Goal: Information Seeking & Learning: Learn about a topic

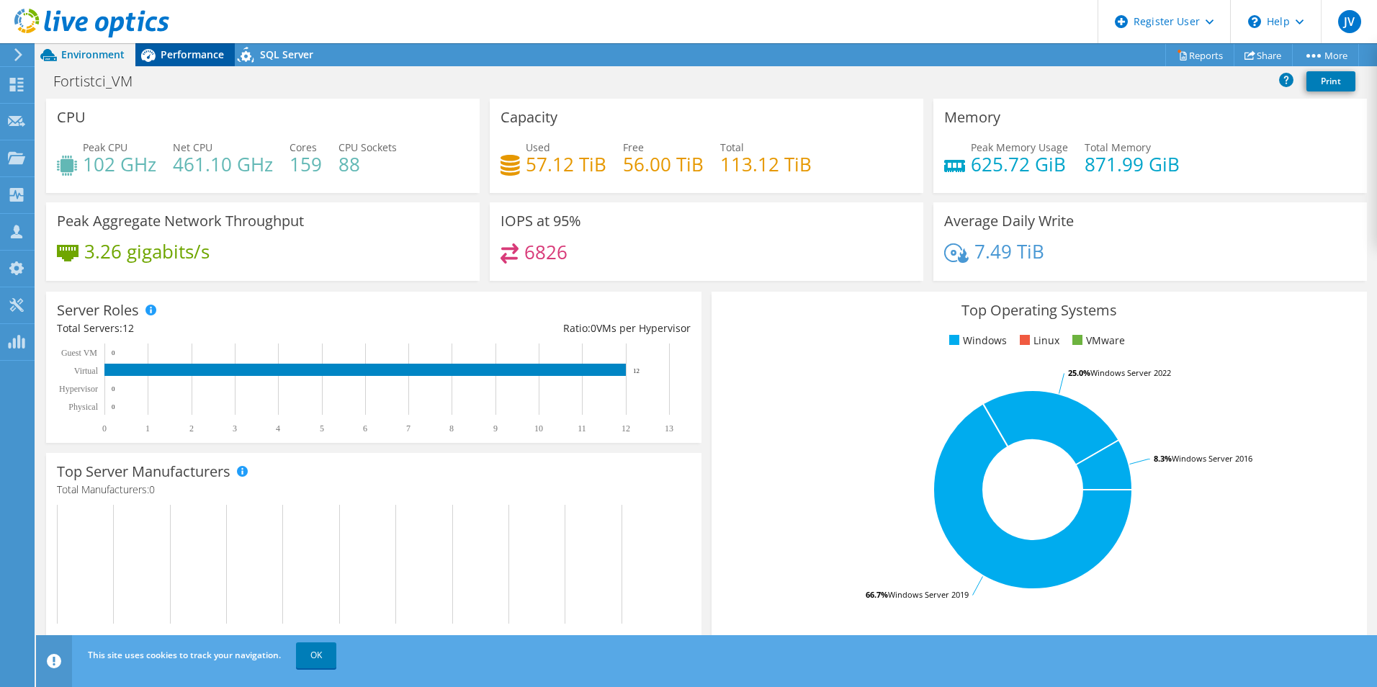
click at [198, 50] on span "Performance" at bounding box center [192, 55] width 63 height 14
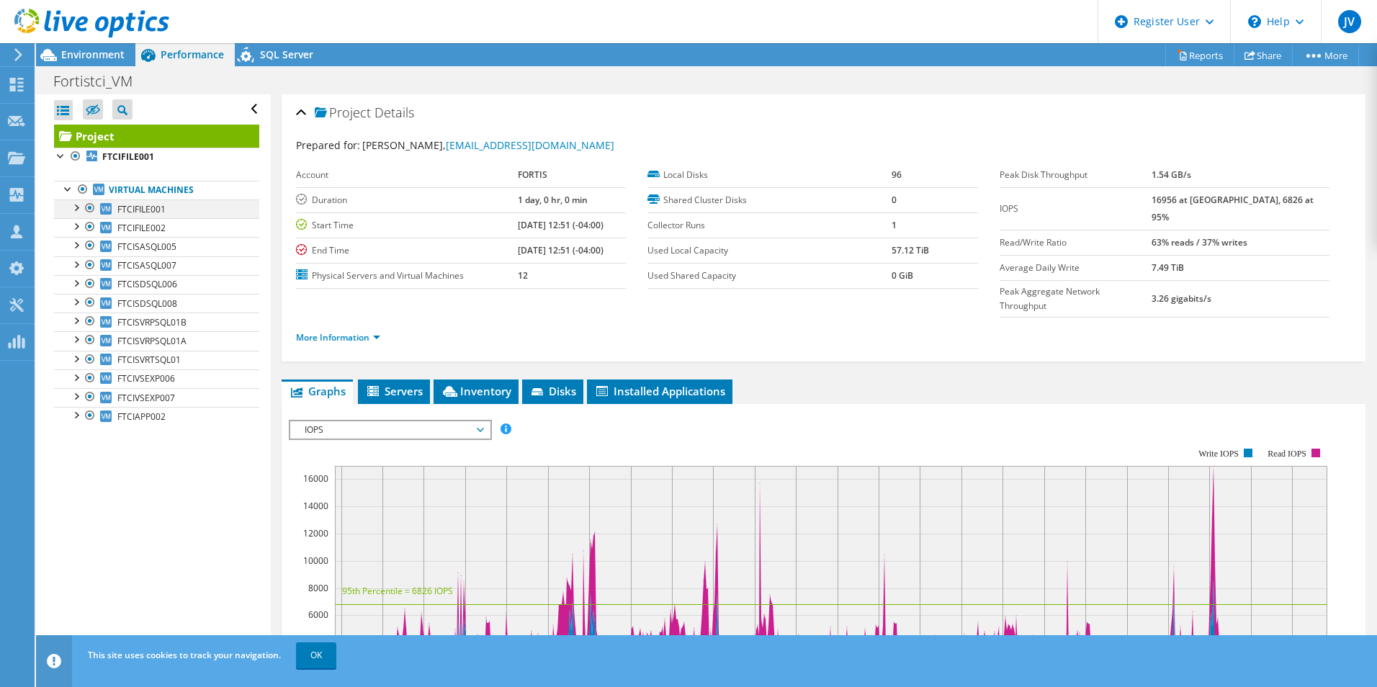
click at [72, 208] on div at bounding box center [75, 206] width 14 height 14
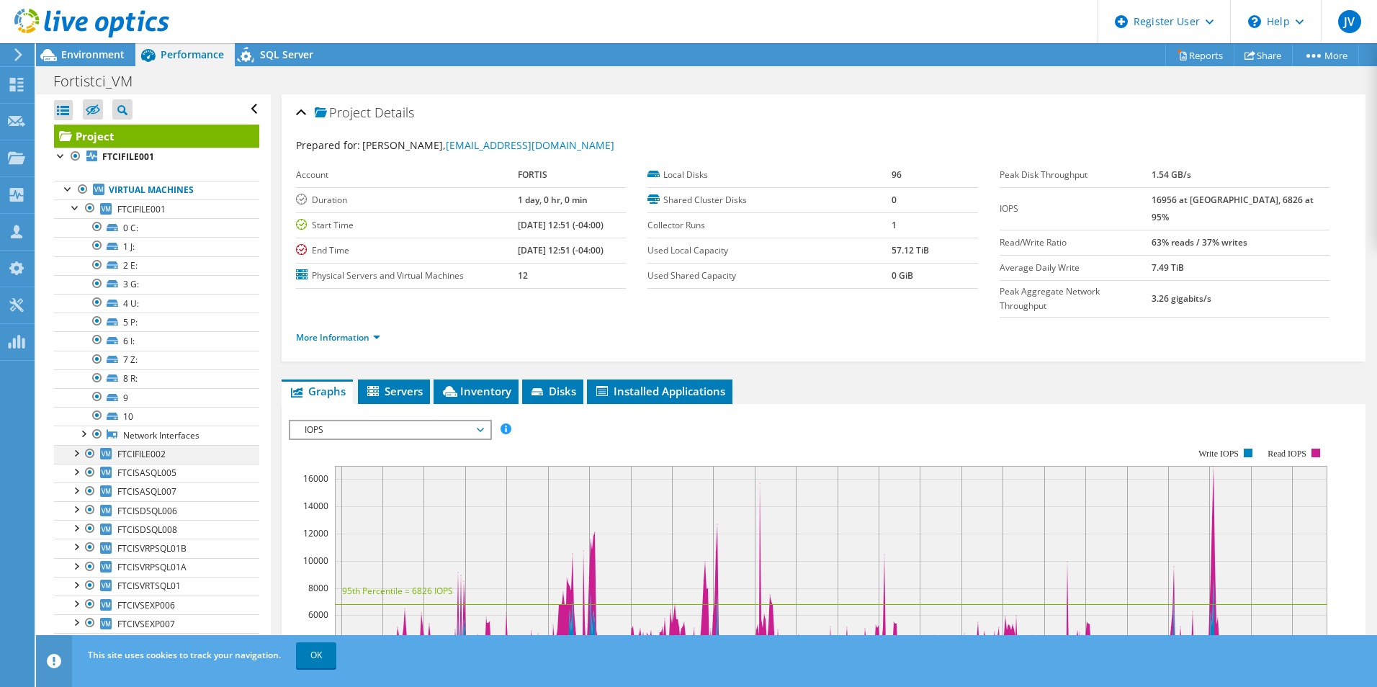
click at [76, 451] on div at bounding box center [75, 452] width 14 height 14
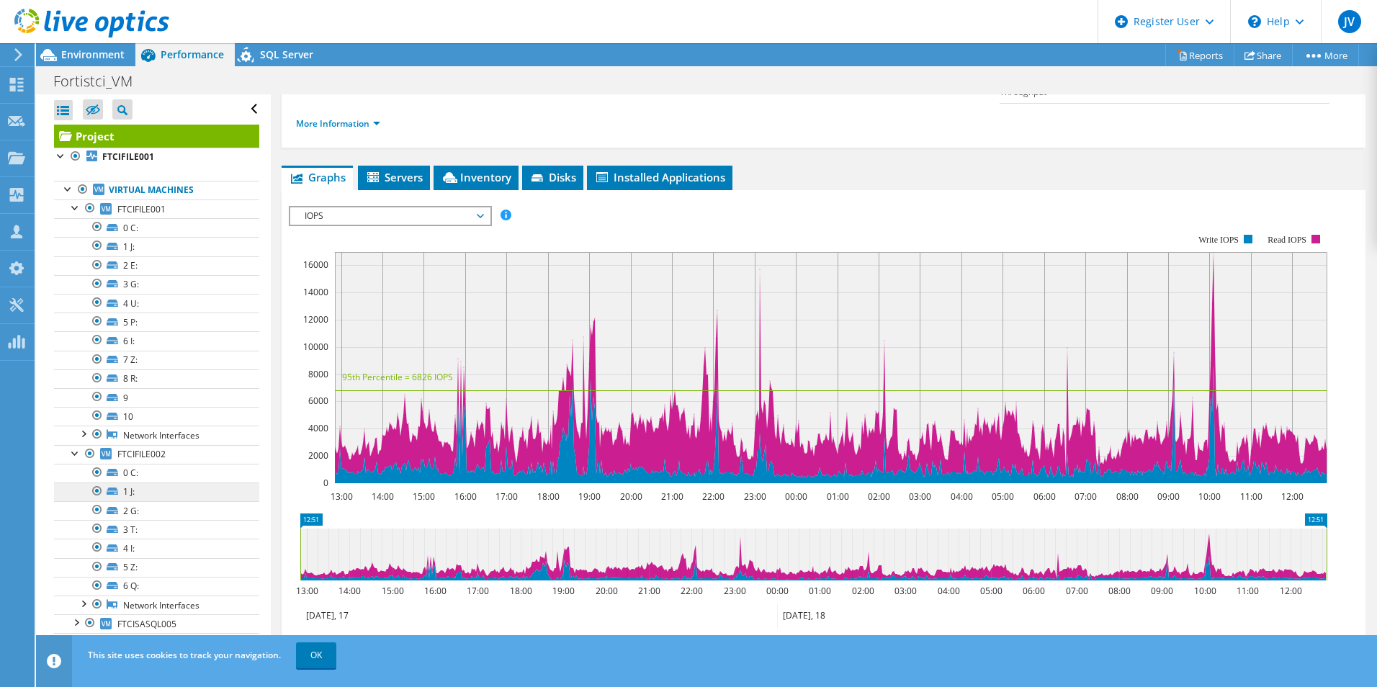
scroll to position [216, 0]
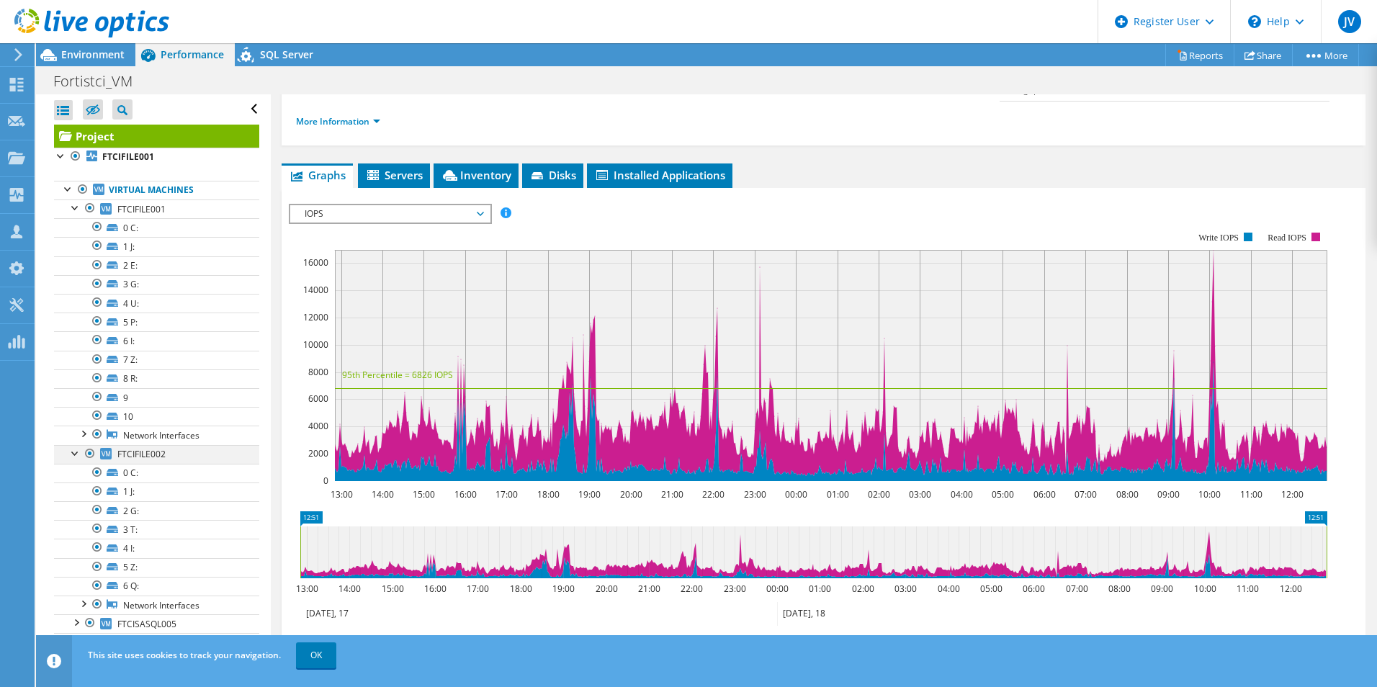
click at [73, 456] on div at bounding box center [75, 452] width 14 height 14
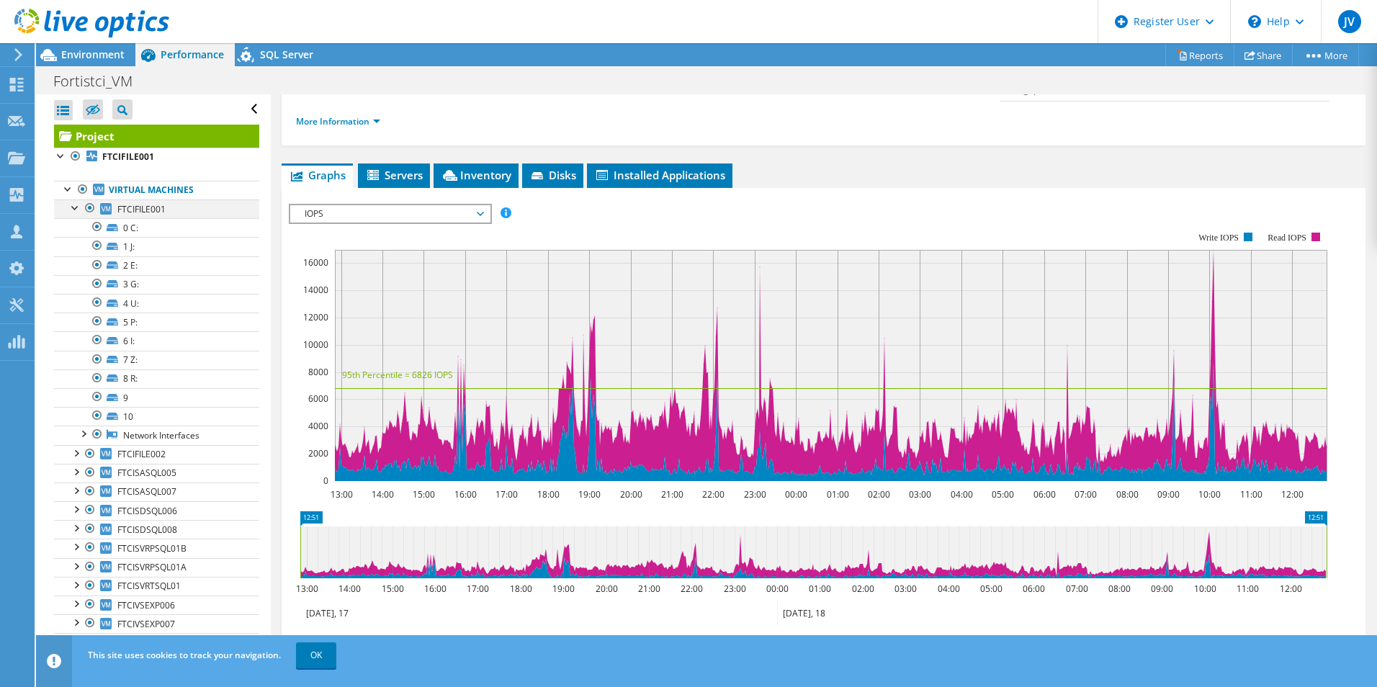
click at [75, 211] on div at bounding box center [75, 206] width 14 height 14
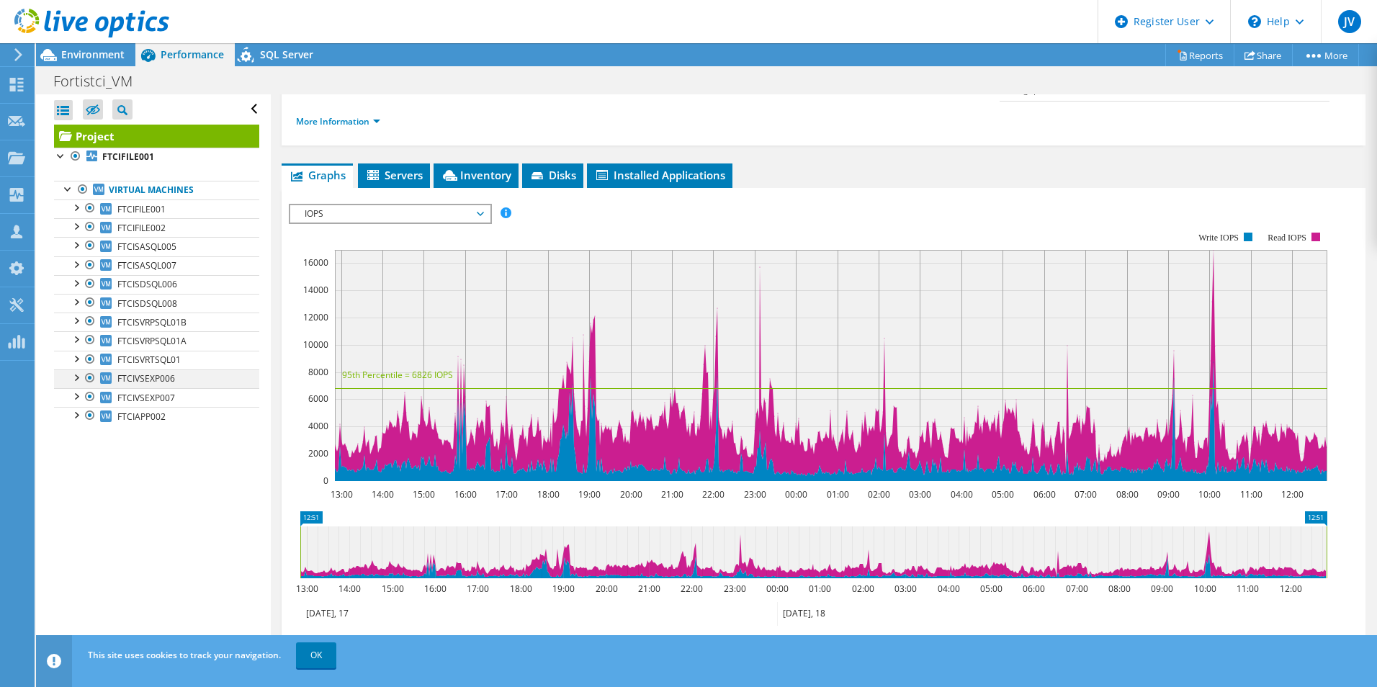
click at [75, 378] on div at bounding box center [75, 376] width 14 height 14
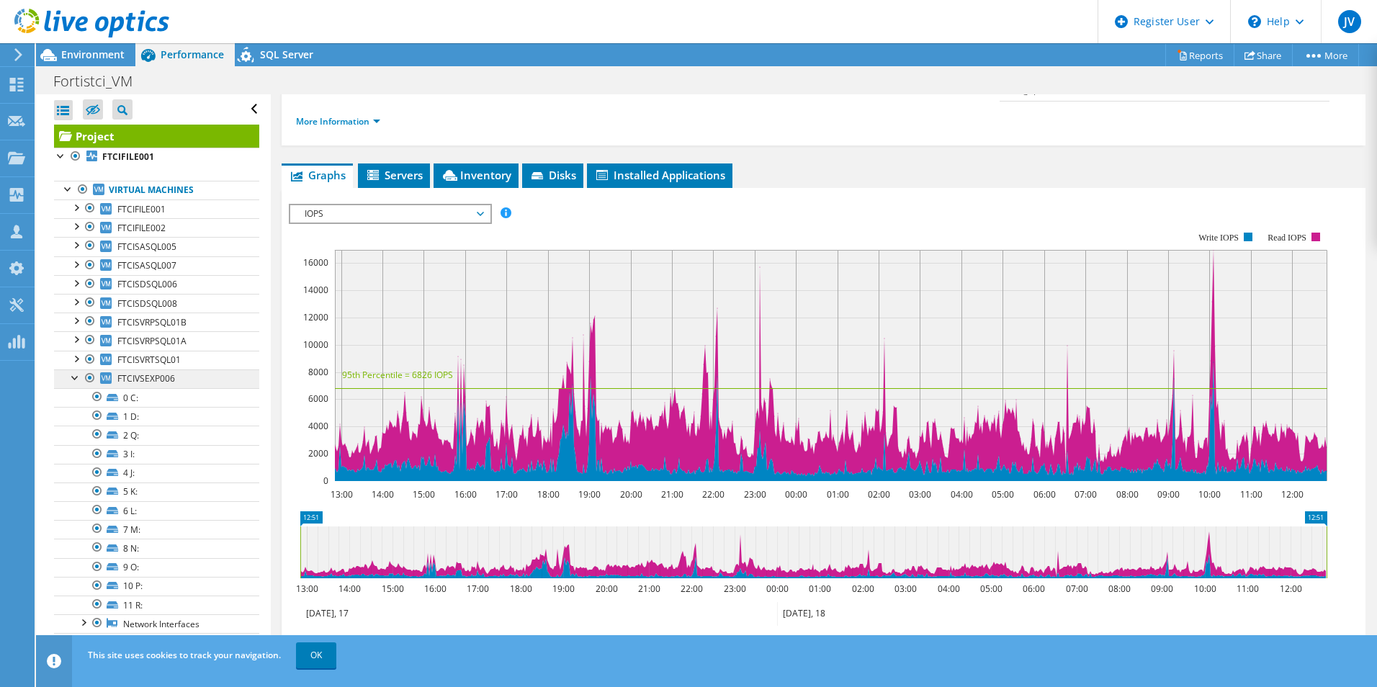
scroll to position [44, 0]
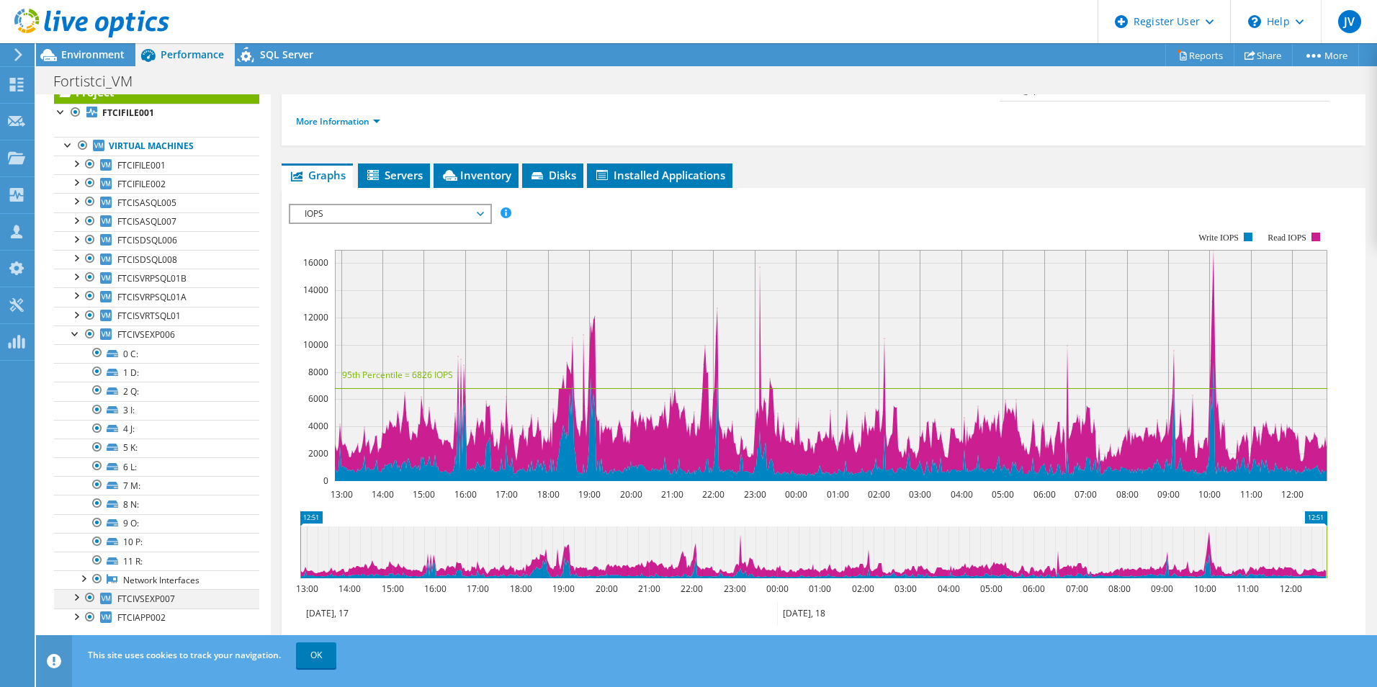
click at [79, 595] on div at bounding box center [75, 596] width 14 height 14
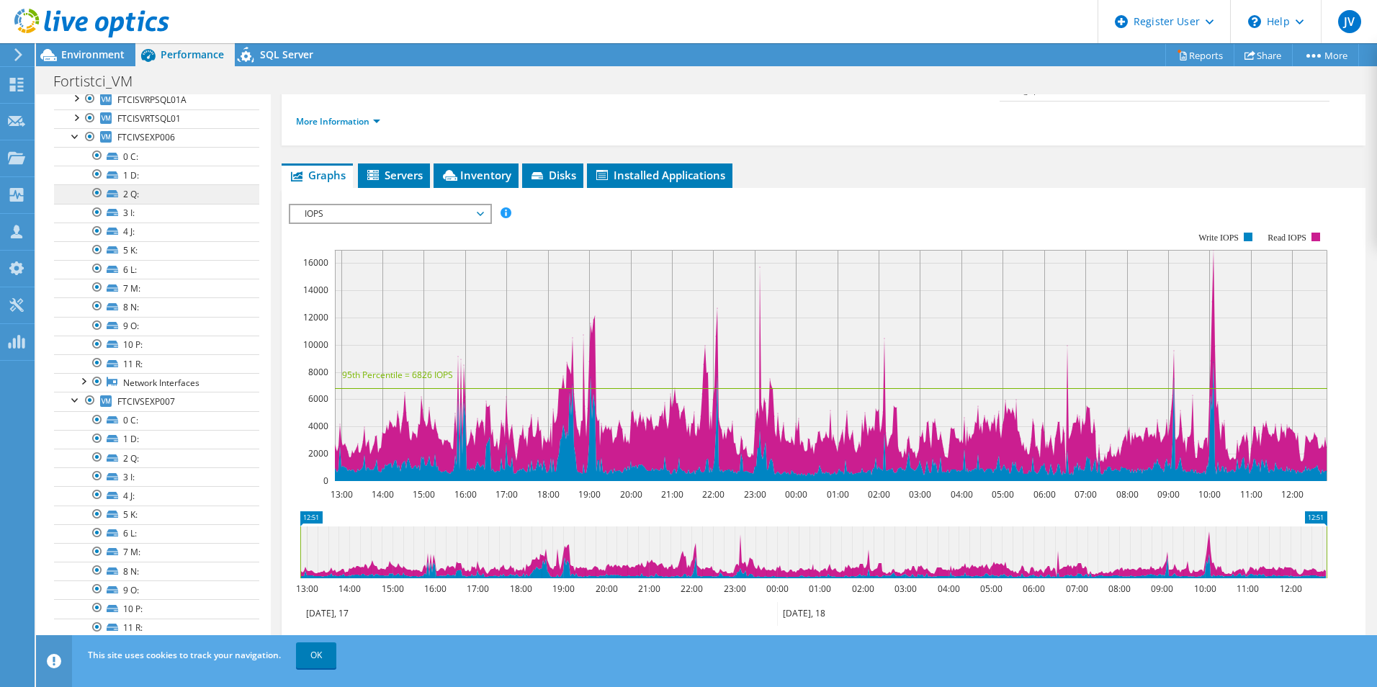
scroll to position [217, 0]
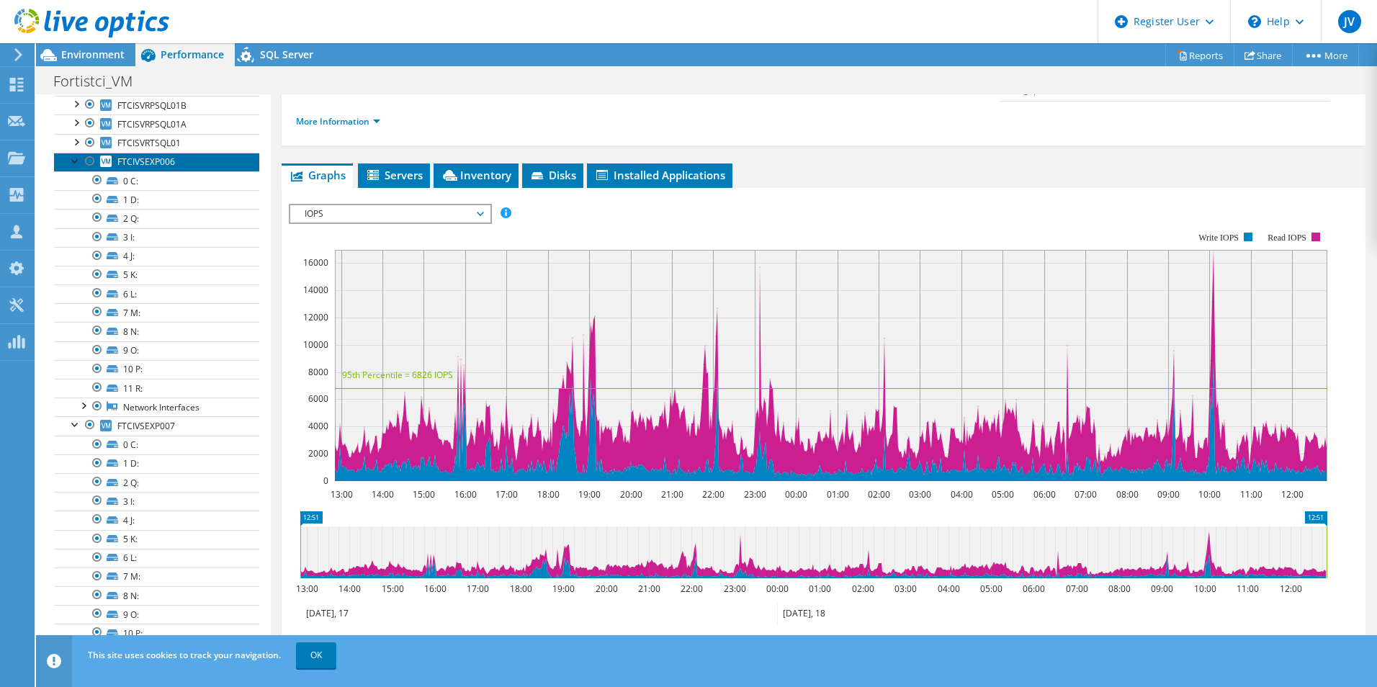
click at [136, 158] on span "FTCIVSEXP006" at bounding box center [146, 162] width 58 height 12
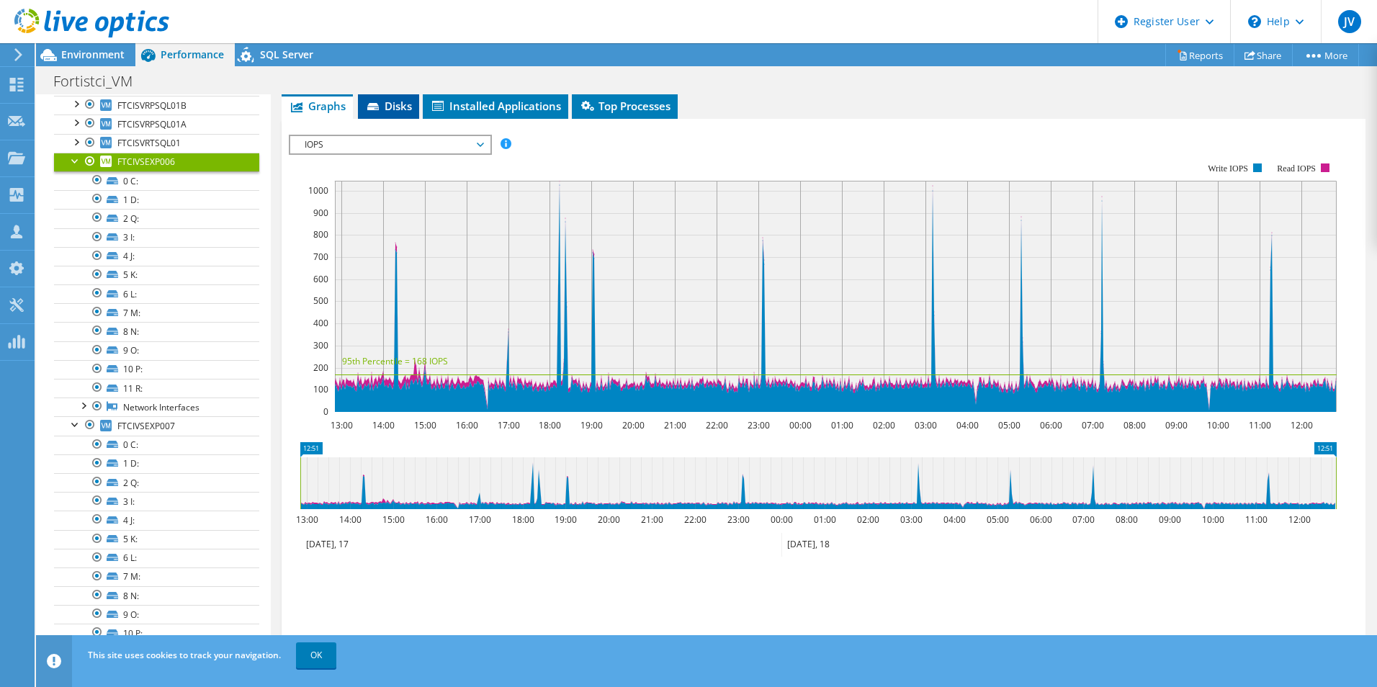
click at [395, 107] on span "Disks" at bounding box center [388, 106] width 47 height 14
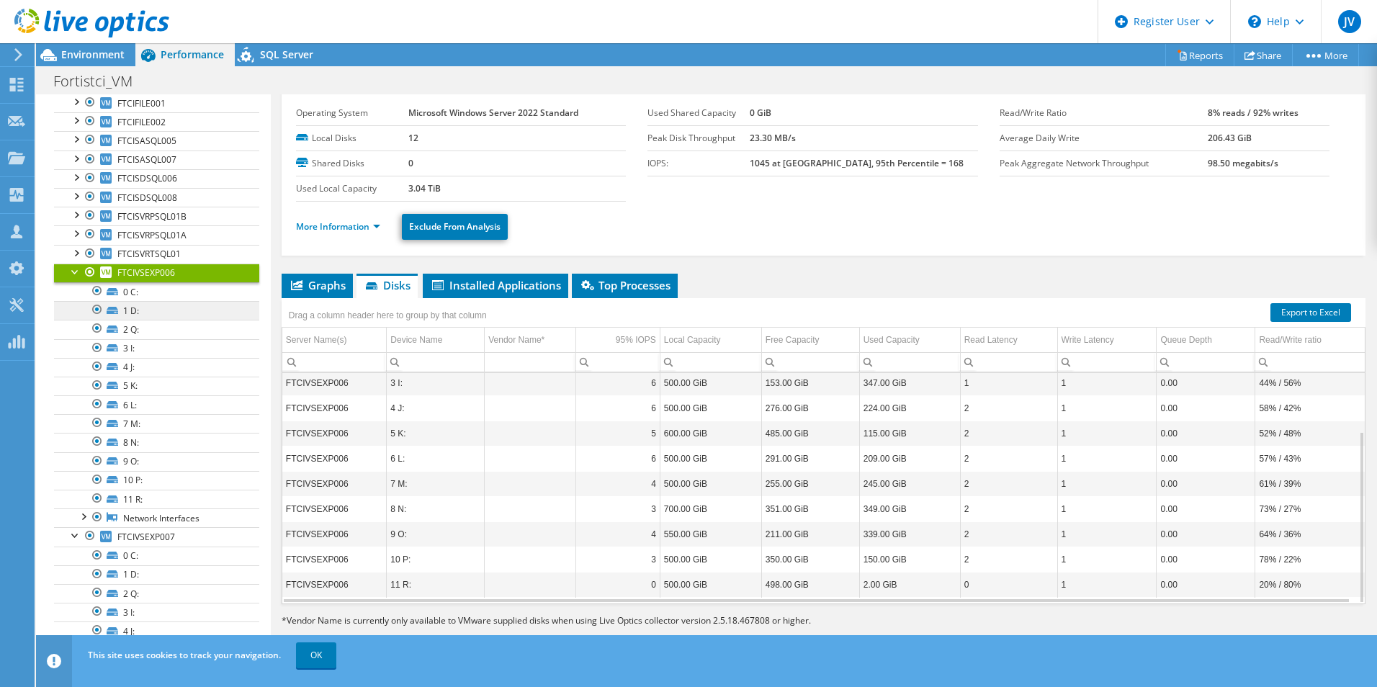
scroll to position [0, 0]
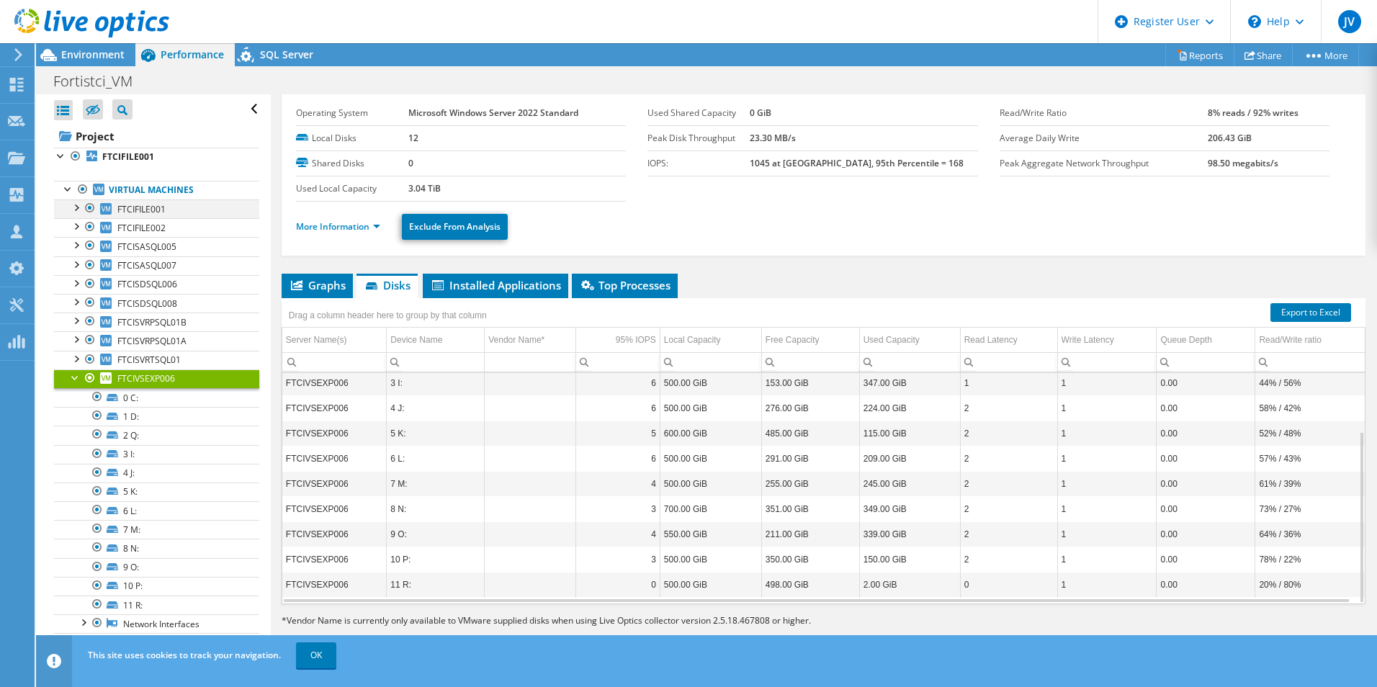
click at [76, 210] on div at bounding box center [75, 206] width 14 height 14
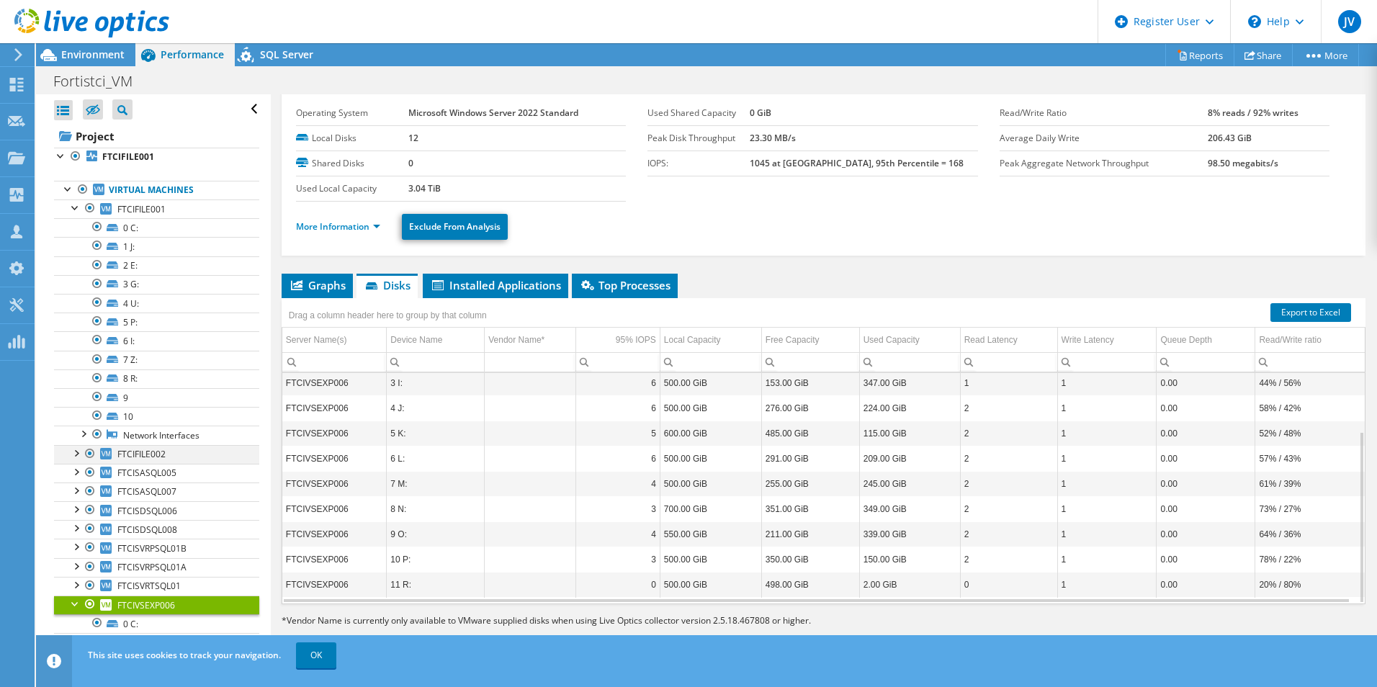
click at [76, 454] on div at bounding box center [75, 452] width 14 height 14
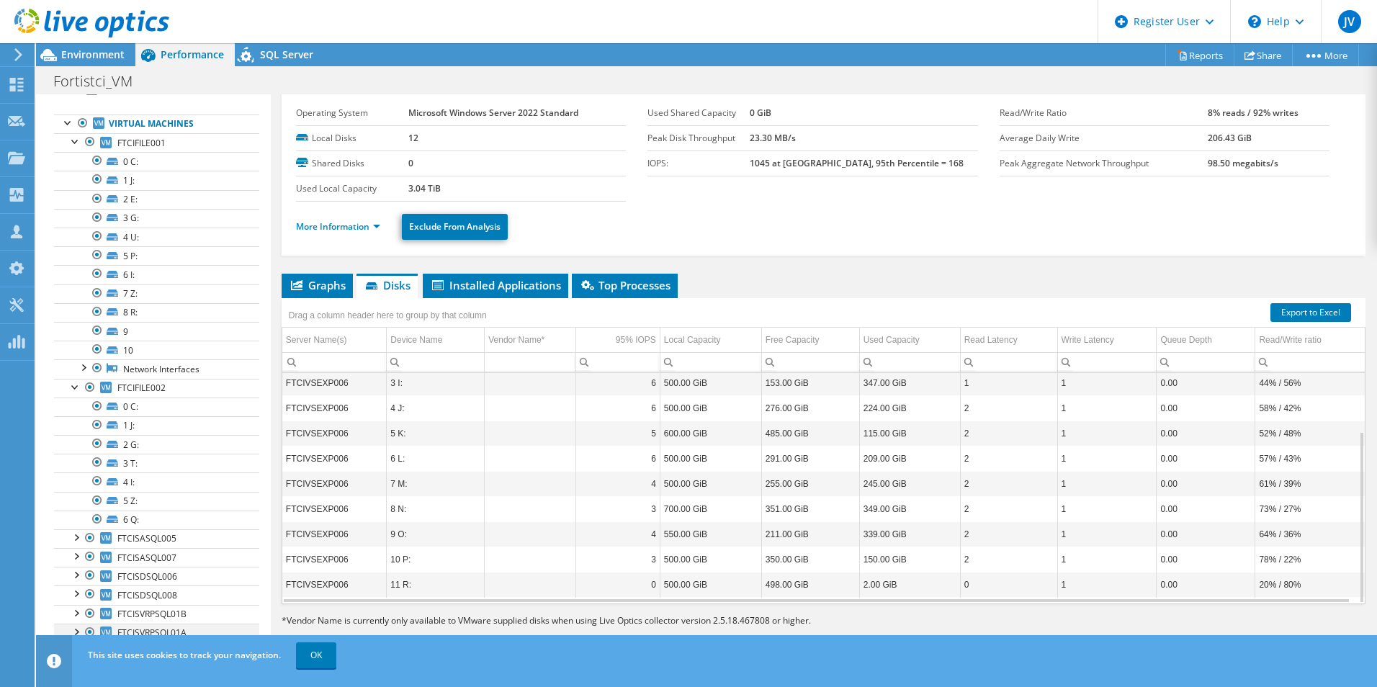
scroll to position [288, 0]
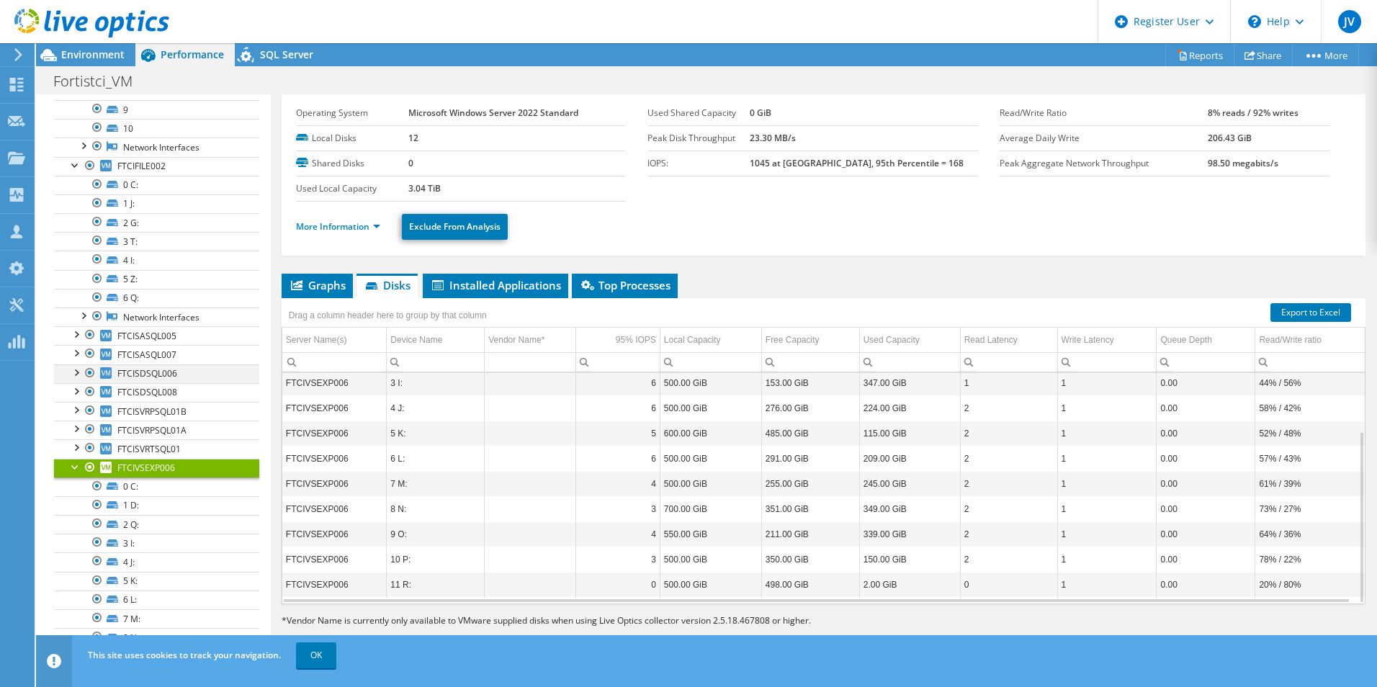
click at [77, 373] on div at bounding box center [75, 371] width 14 height 14
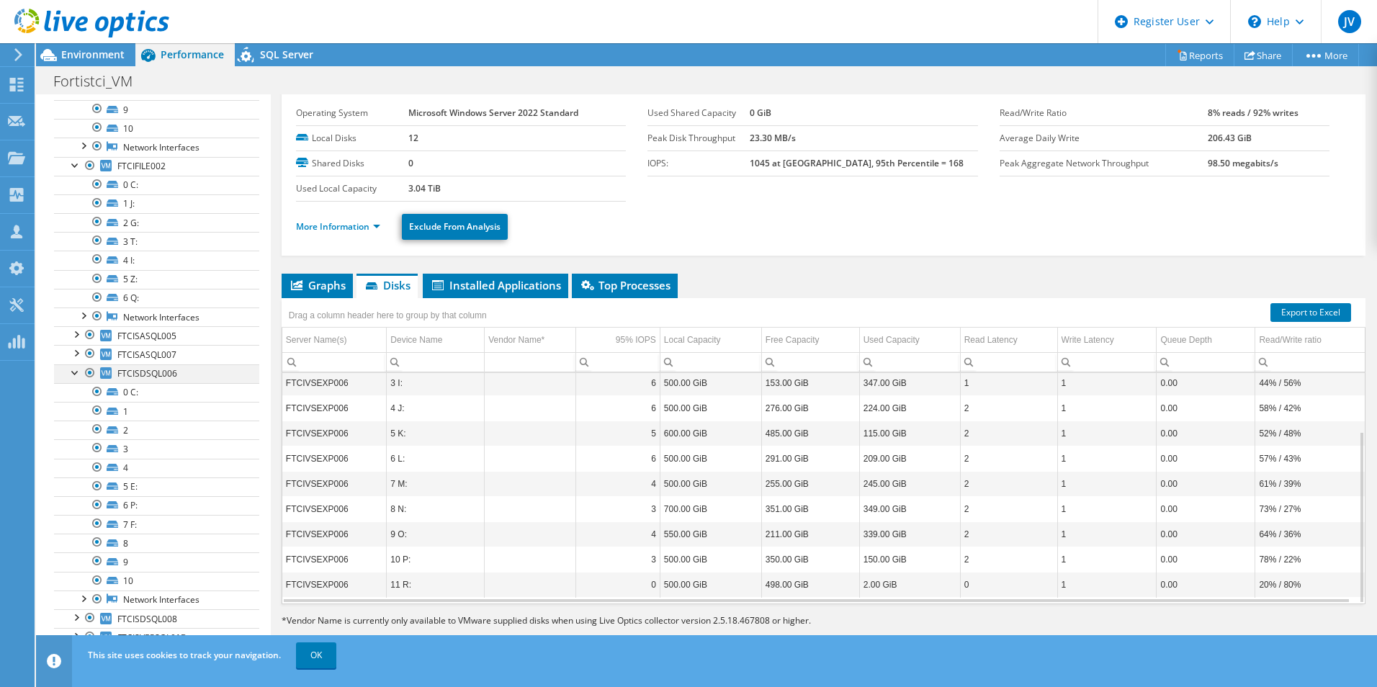
click at [77, 373] on div at bounding box center [75, 371] width 14 height 14
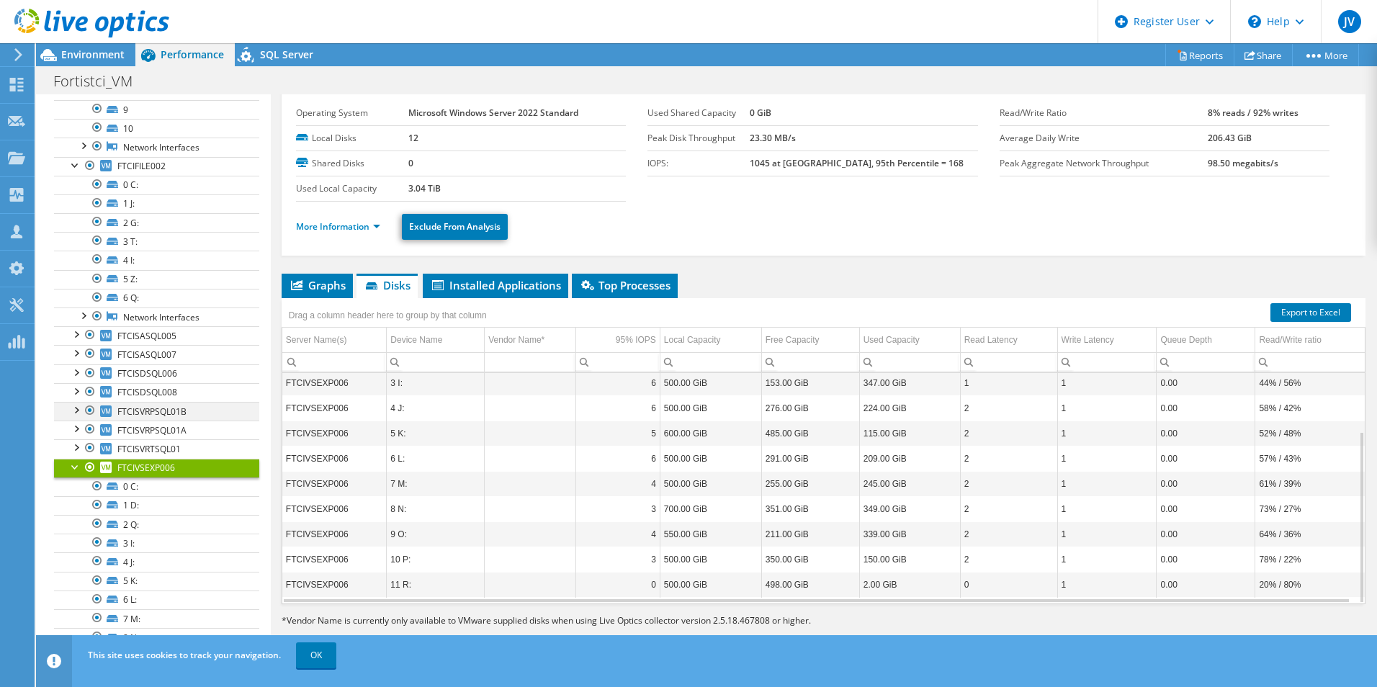
click at [77, 409] on div at bounding box center [75, 409] width 14 height 14
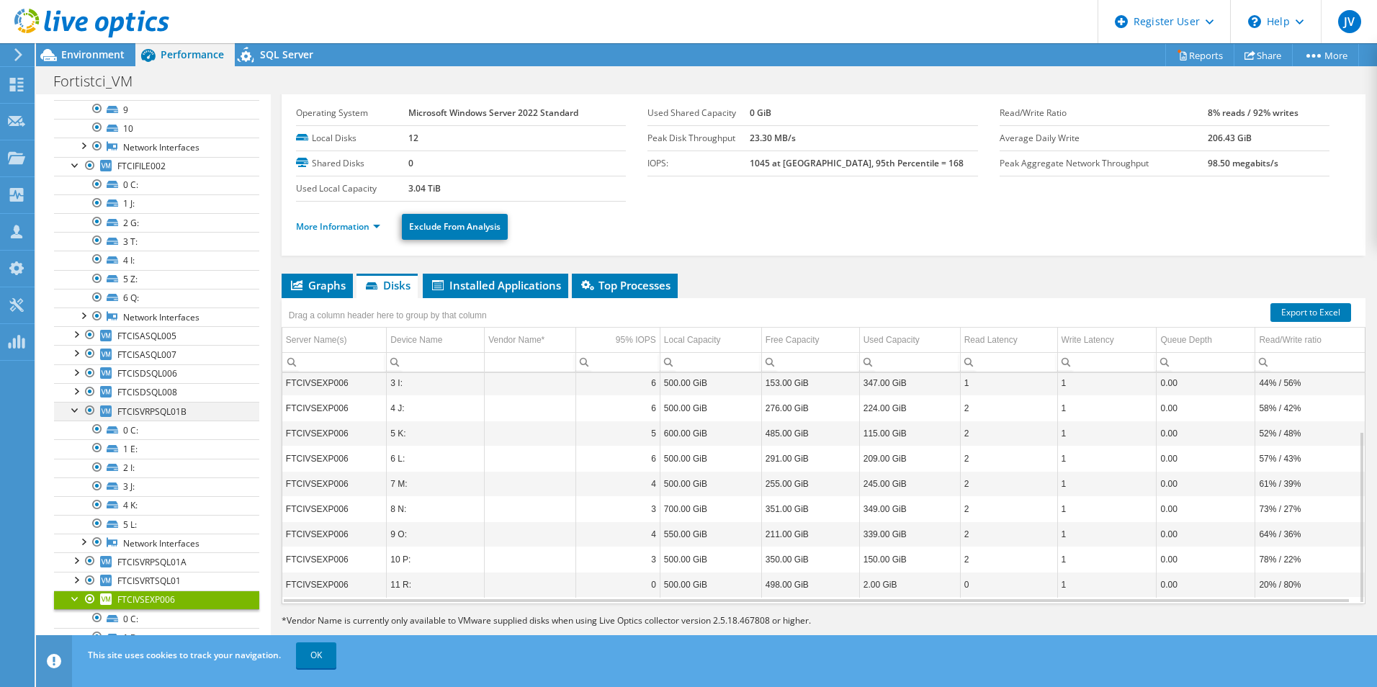
click at [77, 409] on div at bounding box center [75, 409] width 14 height 14
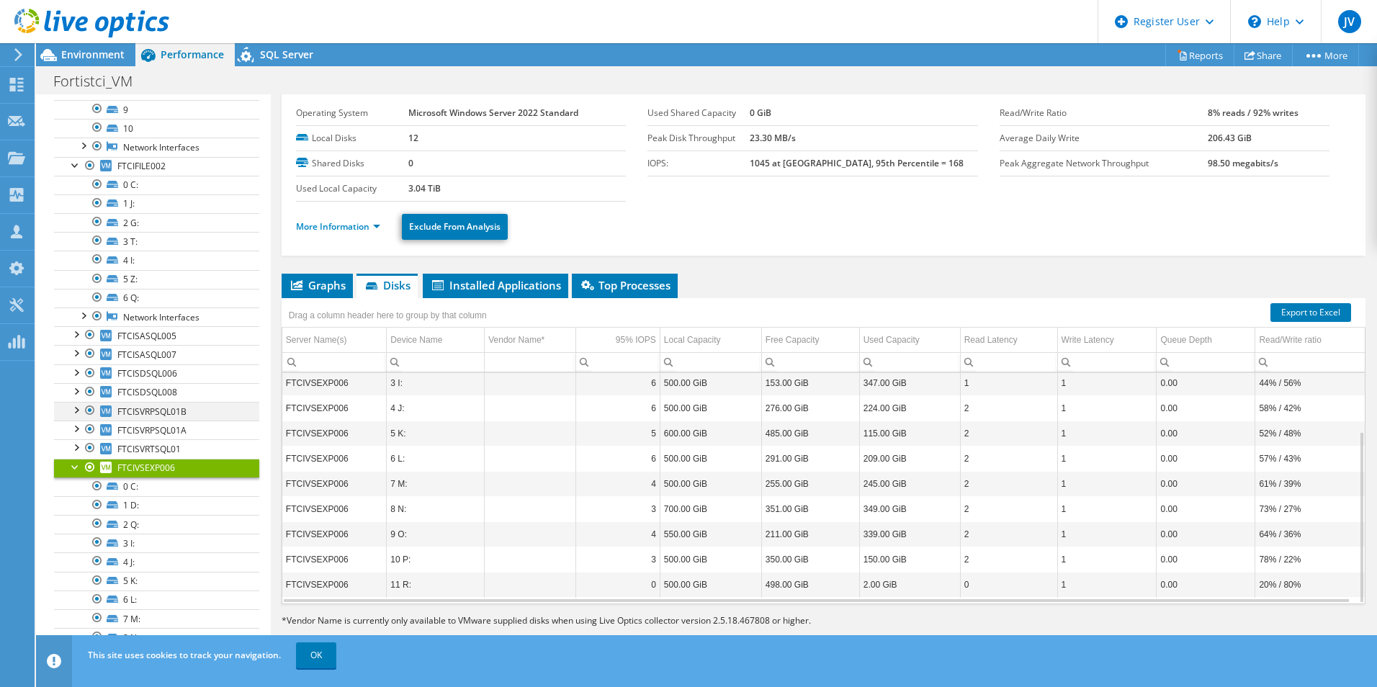
click at [76, 413] on div at bounding box center [75, 409] width 14 height 14
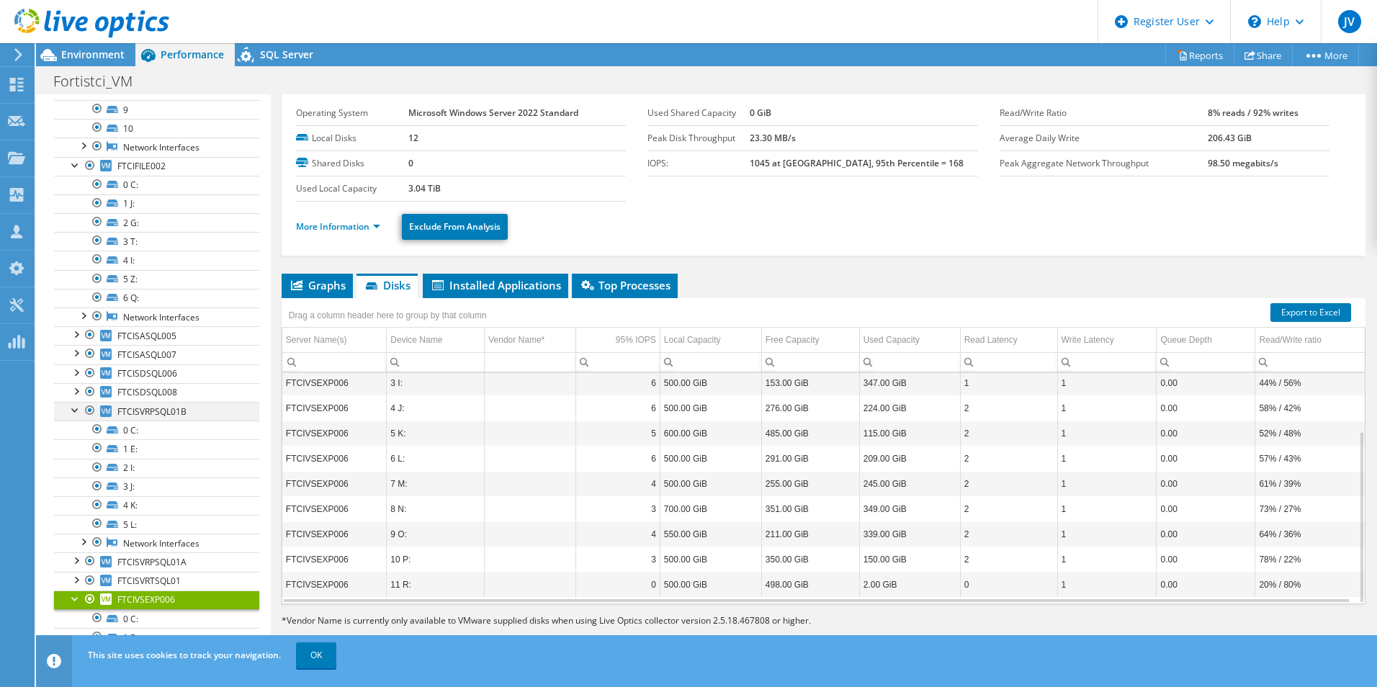
click at [76, 413] on div at bounding box center [75, 409] width 14 height 14
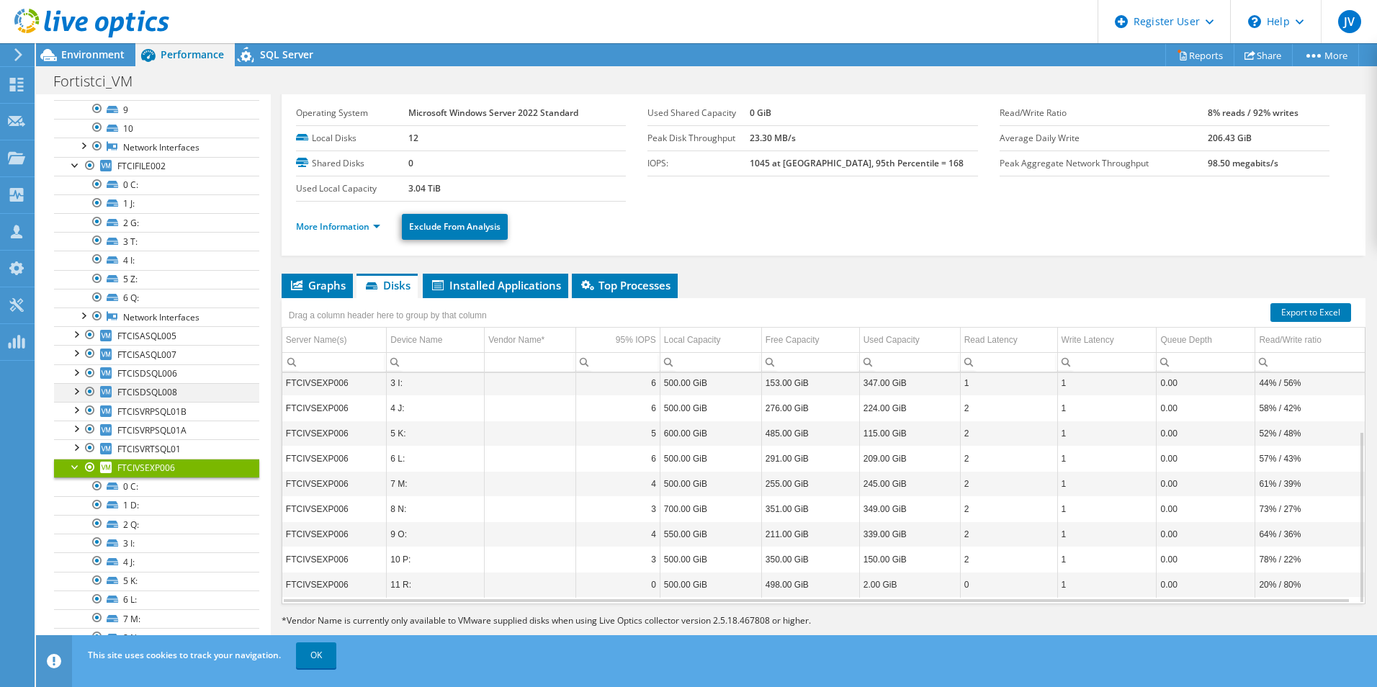
click at [78, 389] on div at bounding box center [75, 390] width 14 height 14
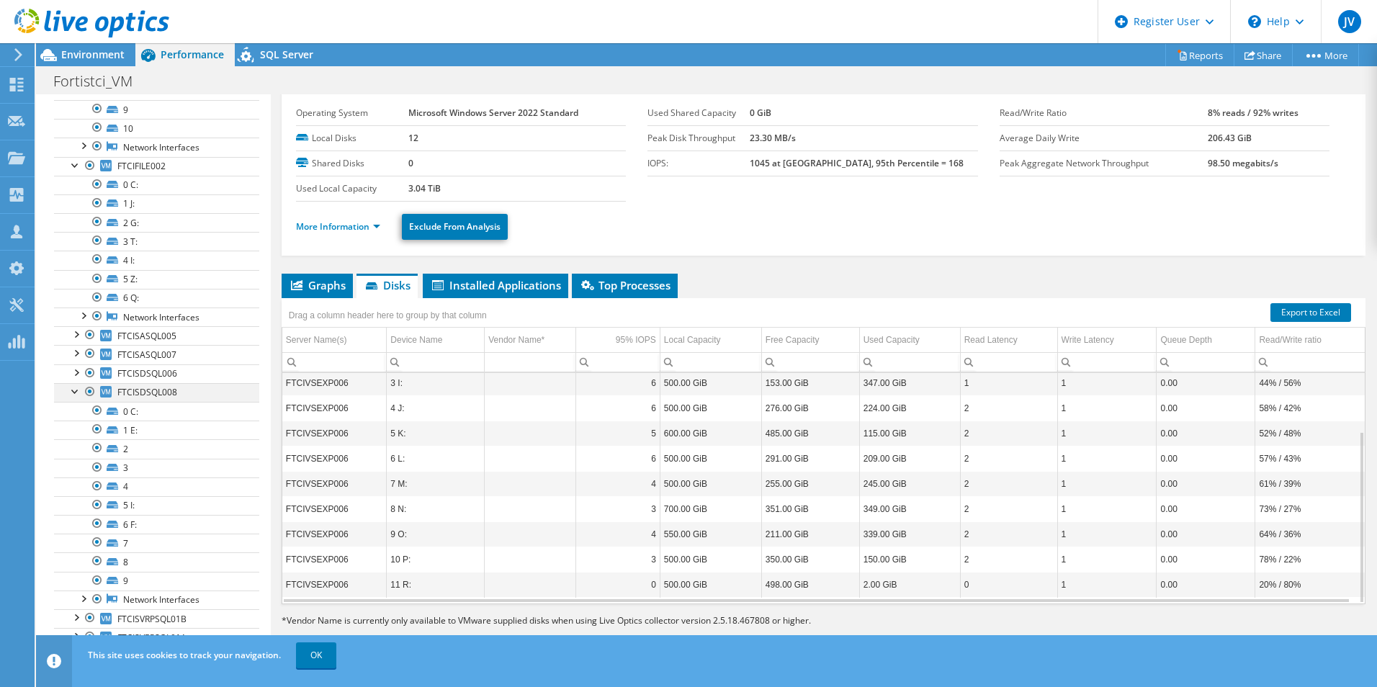
click at [78, 390] on div at bounding box center [75, 390] width 14 height 14
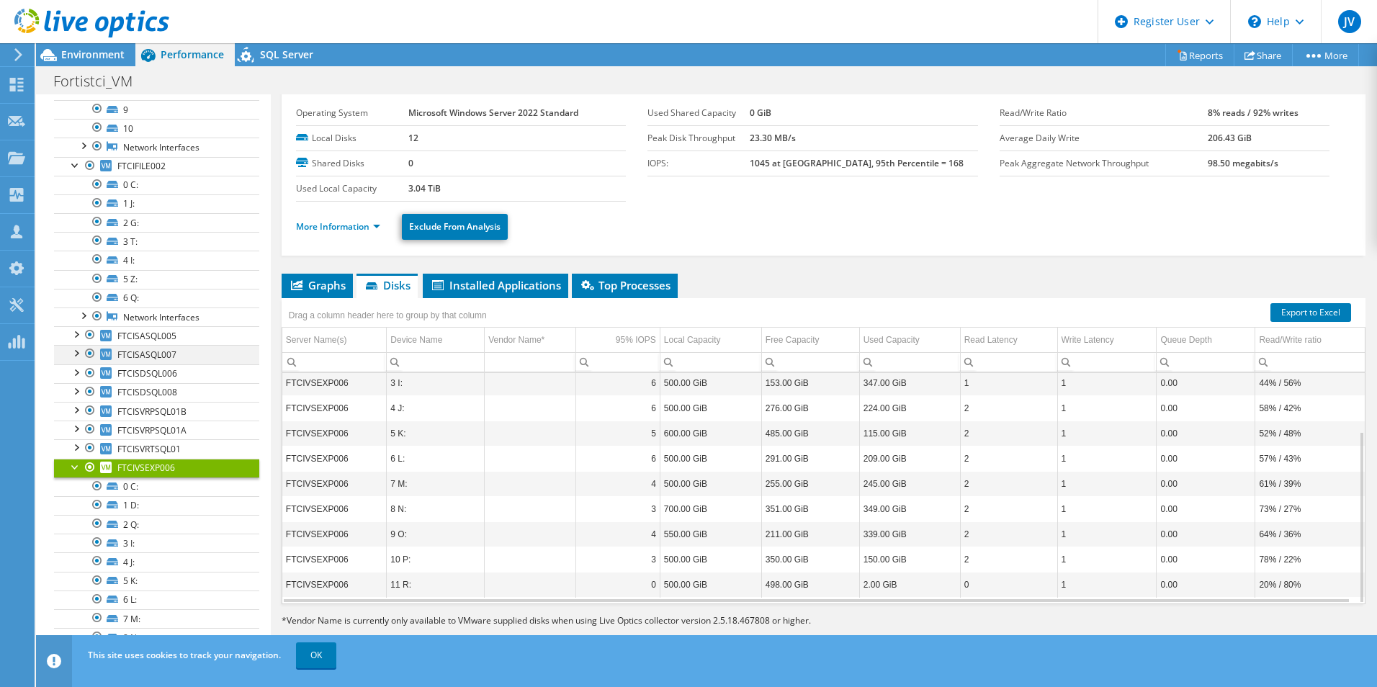
click at [78, 354] on div at bounding box center [75, 352] width 14 height 14
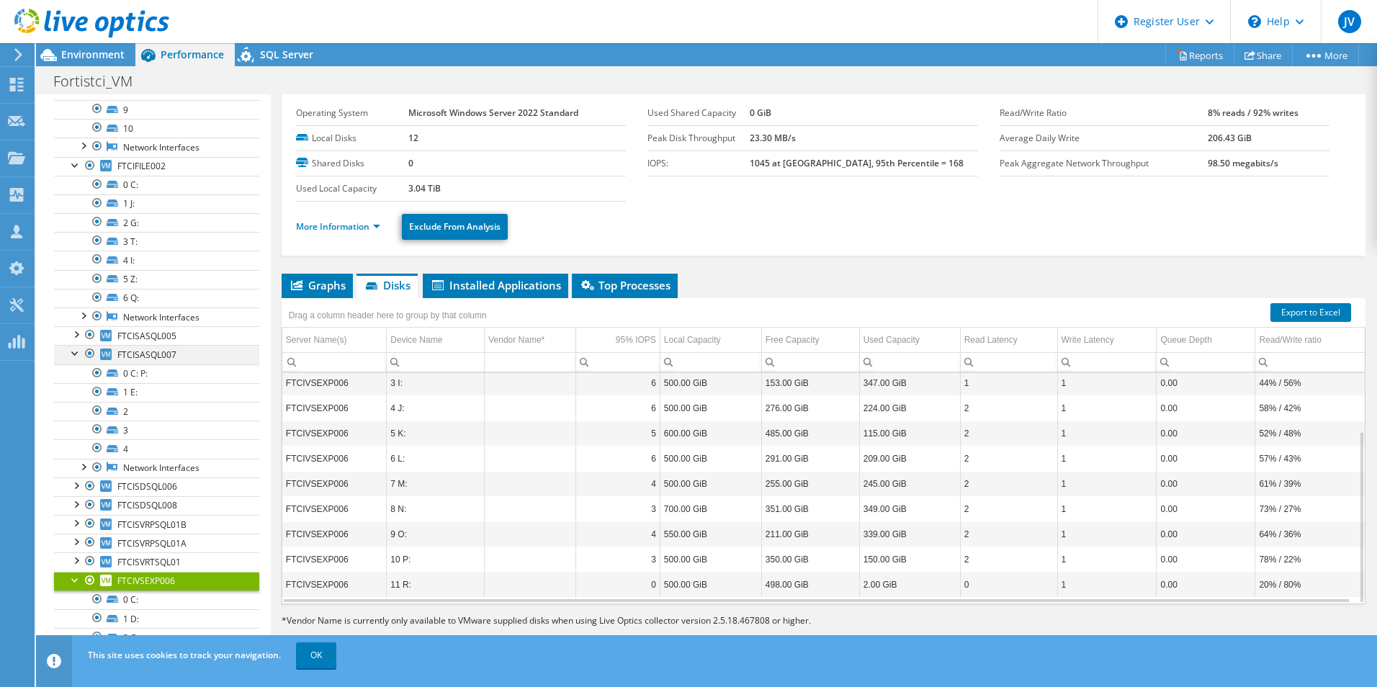
click at [78, 354] on div at bounding box center [75, 352] width 14 height 14
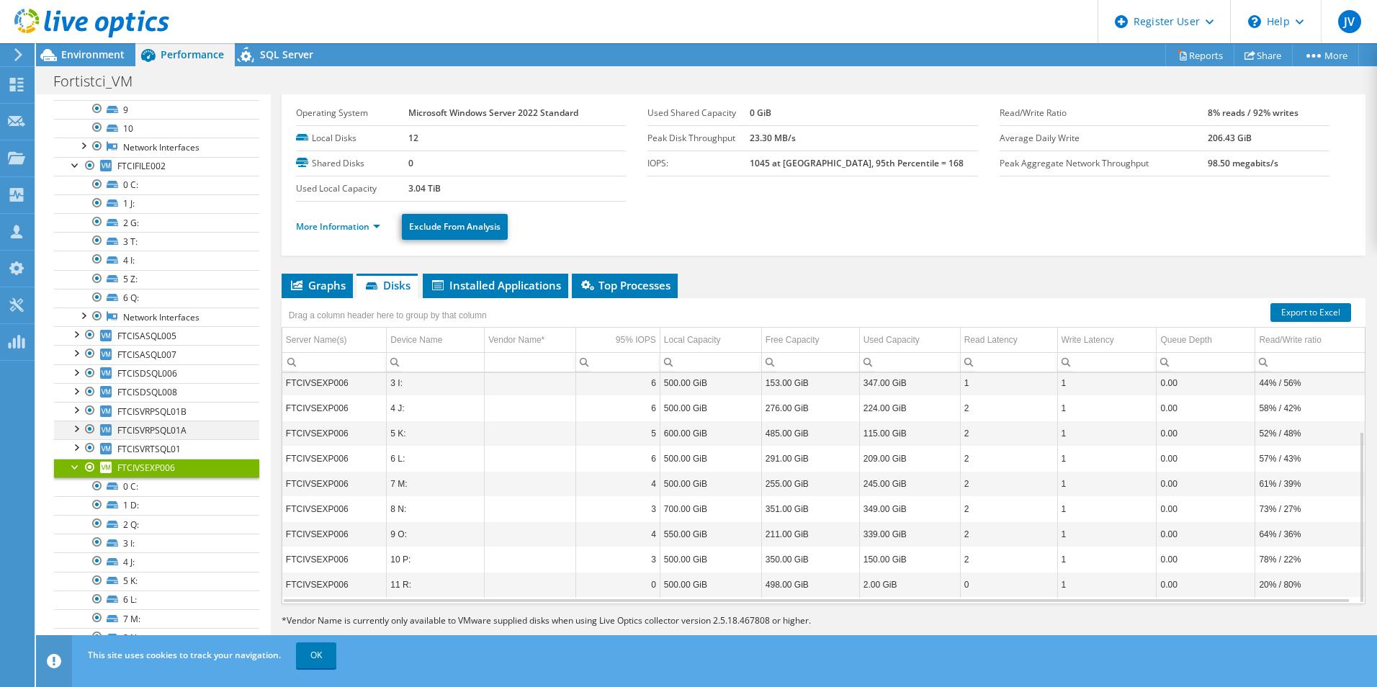
click at [75, 426] on div at bounding box center [75, 427] width 14 height 14
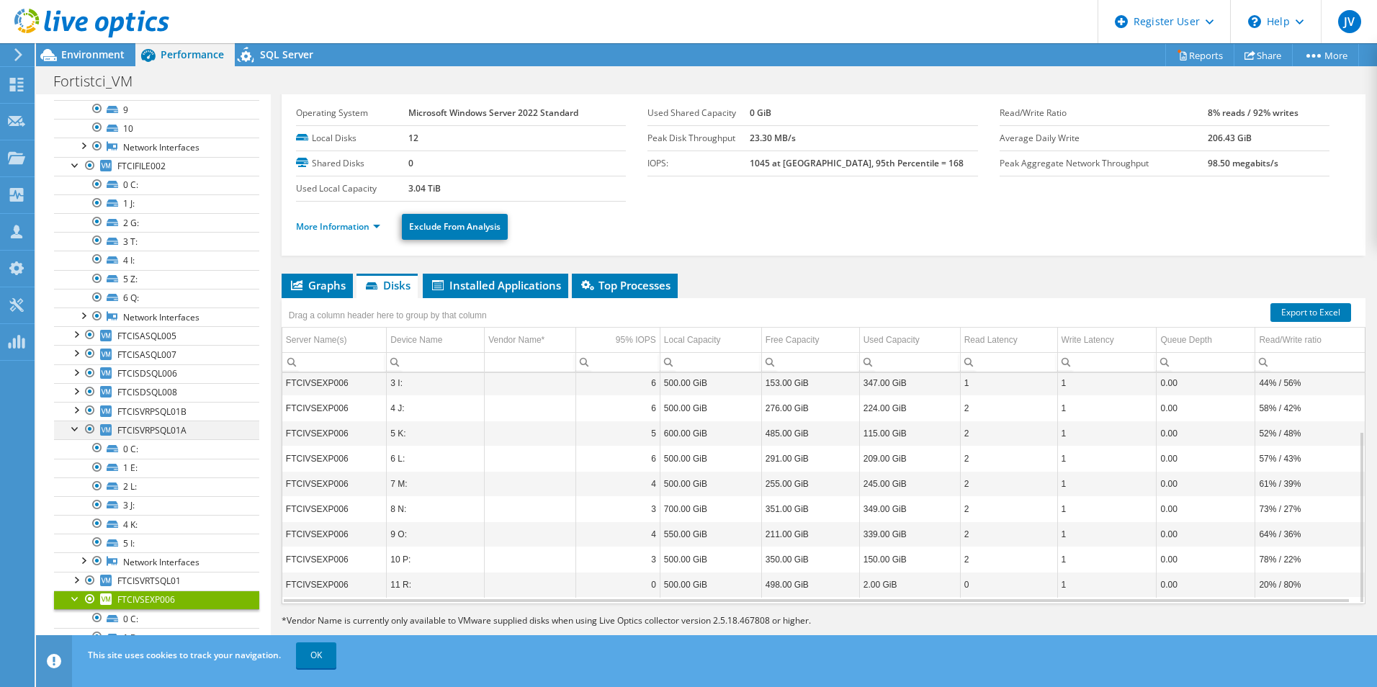
click at [75, 426] on div at bounding box center [75, 427] width 14 height 14
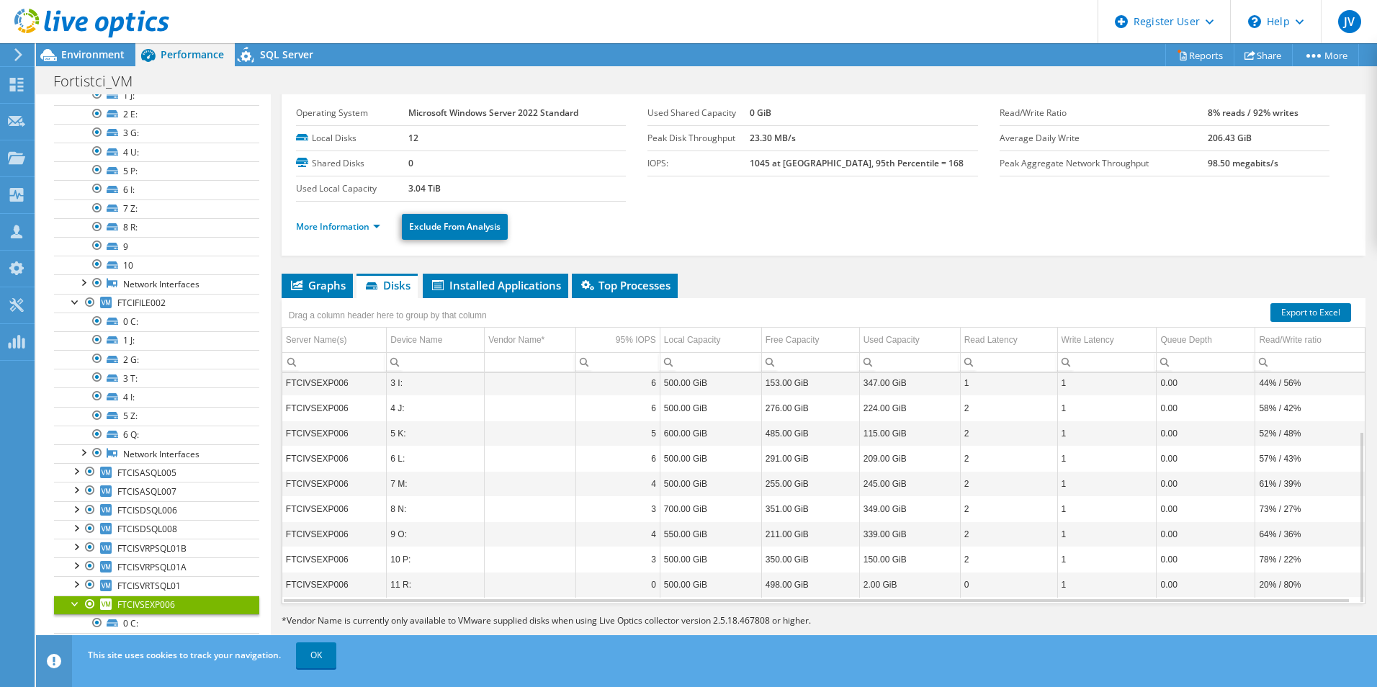
scroll to position [666, 0]
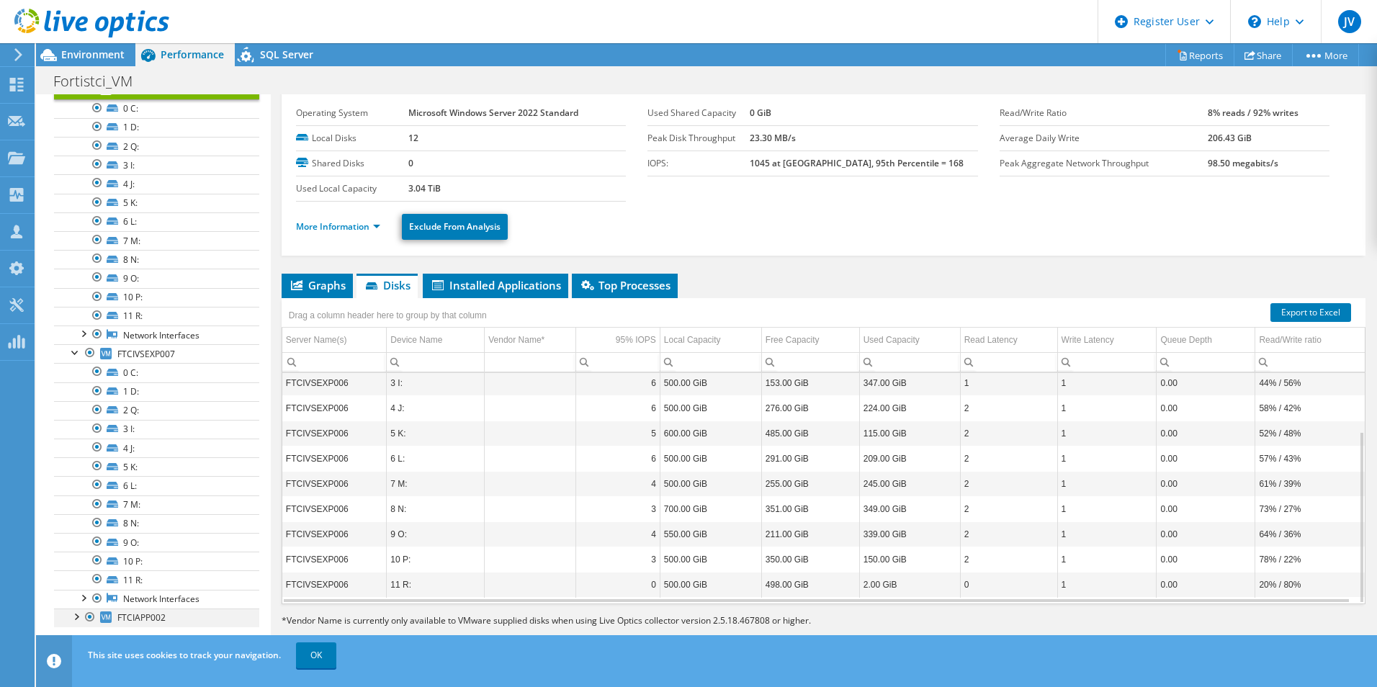
click at [76, 616] on div at bounding box center [75, 615] width 14 height 14
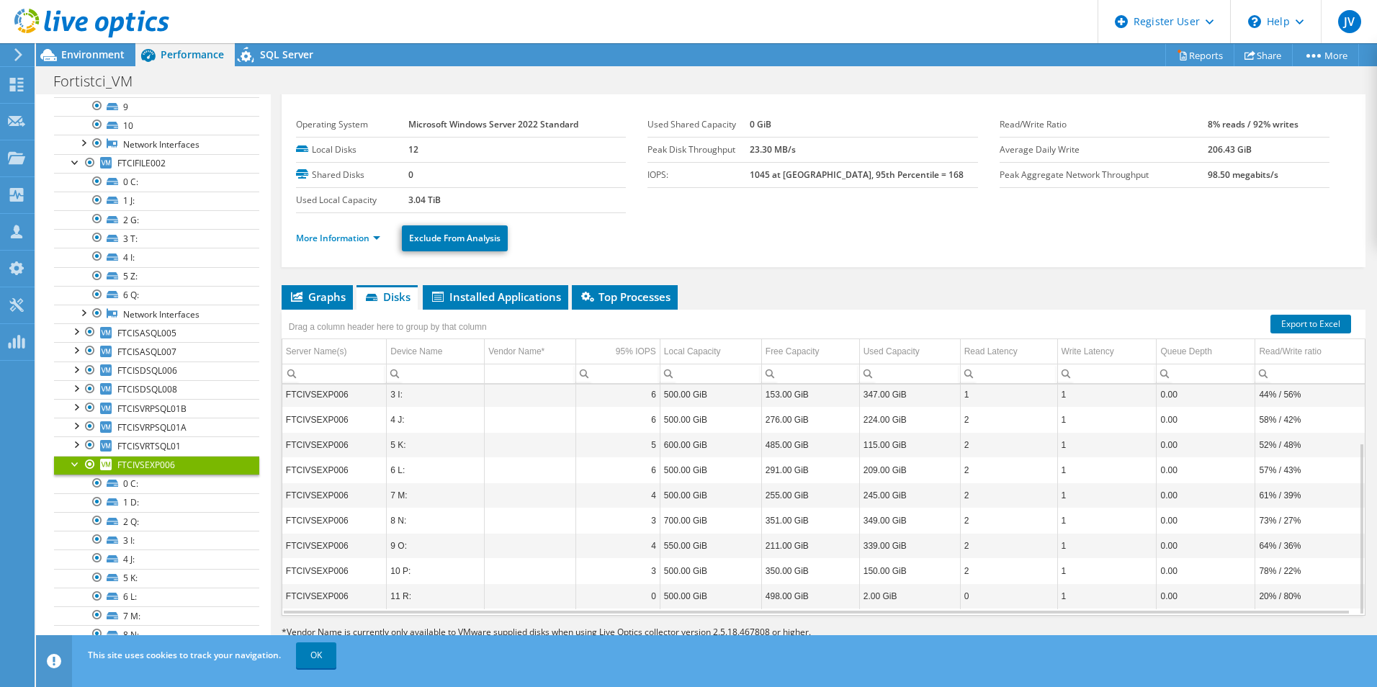
scroll to position [37, 0]
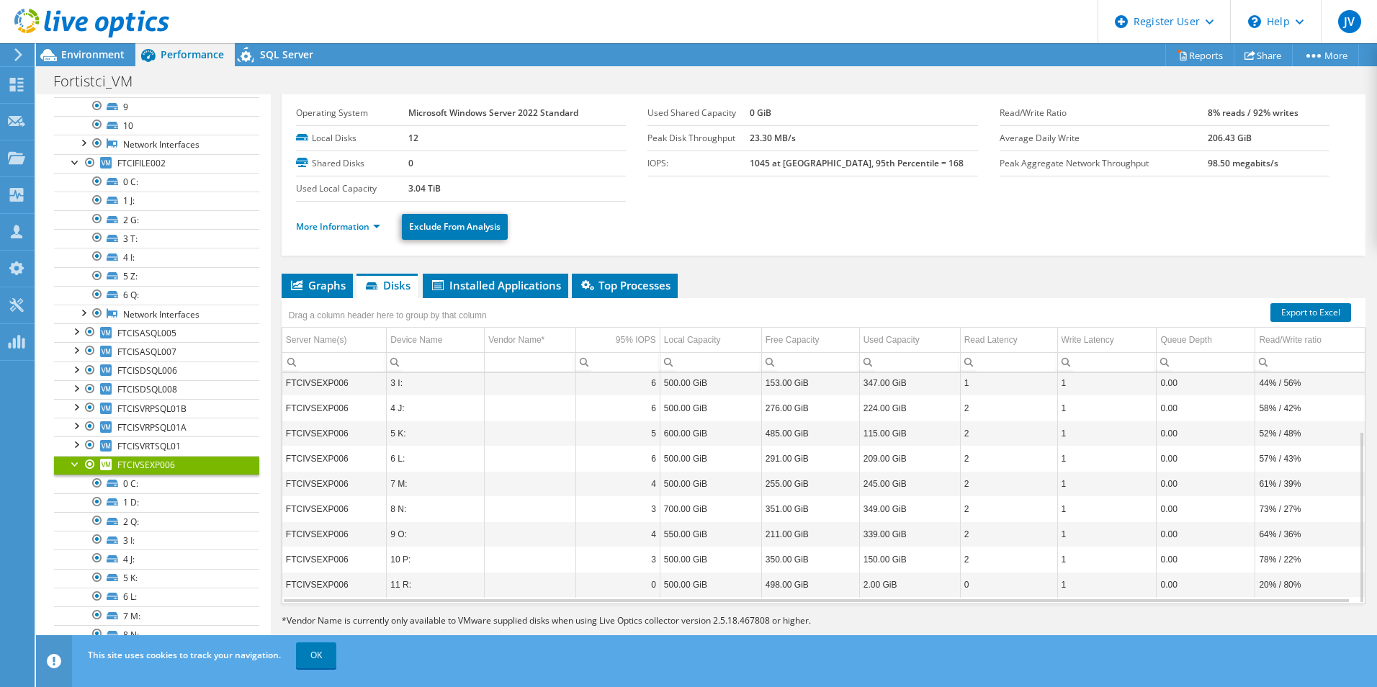
click at [72, 462] on div at bounding box center [75, 463] width 14 height 14
click at [120, 483] on span "FTCIVSEXP007" at bounding box center [146, 483] width 58 height 12
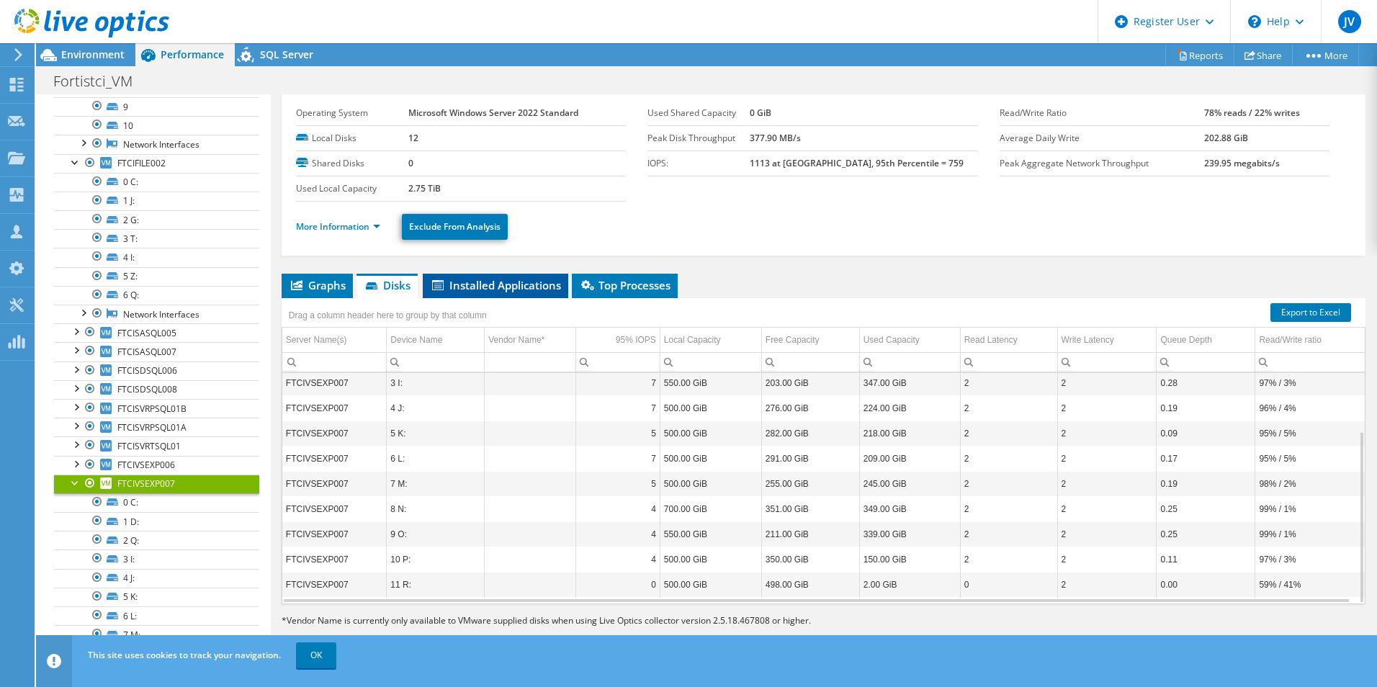
click at [523, 282] on span "Installed Applications" at bounding box center [495, 285] width 131 height 14
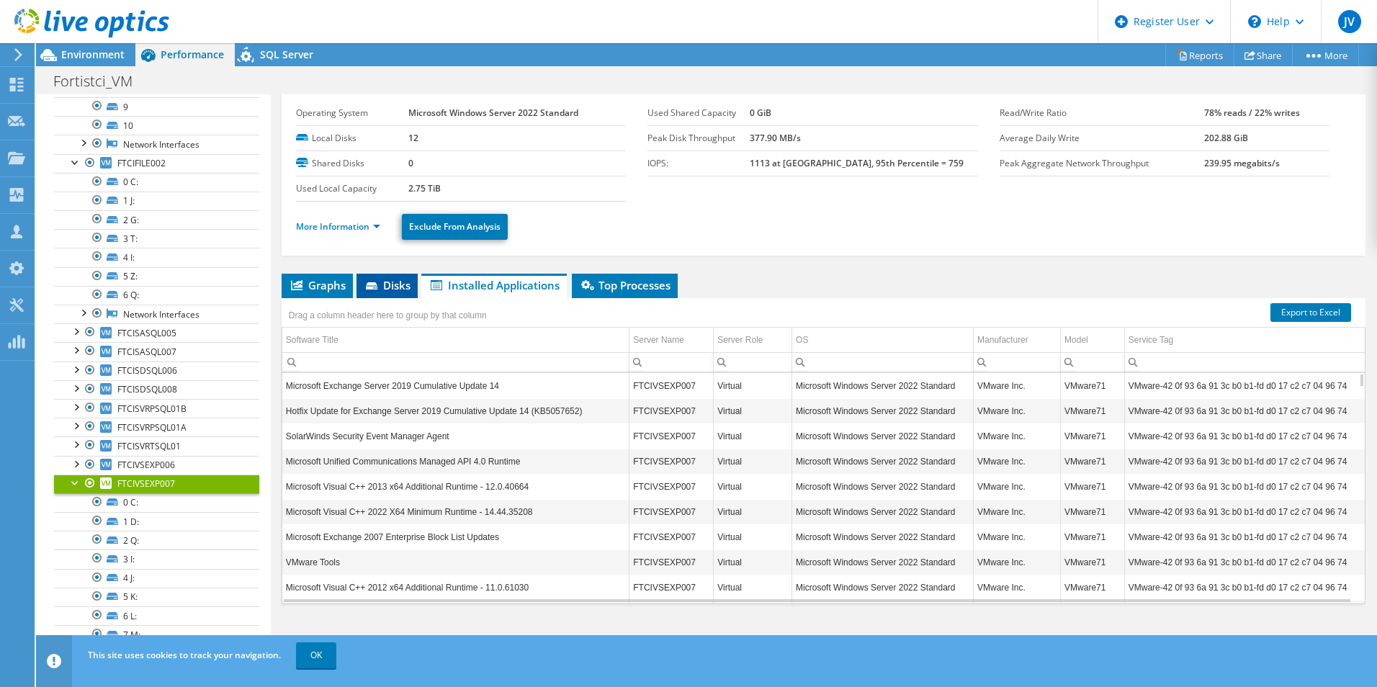
click at [395, 281] on span "Disks" at bounding box center [387, 285] width 47 height 14
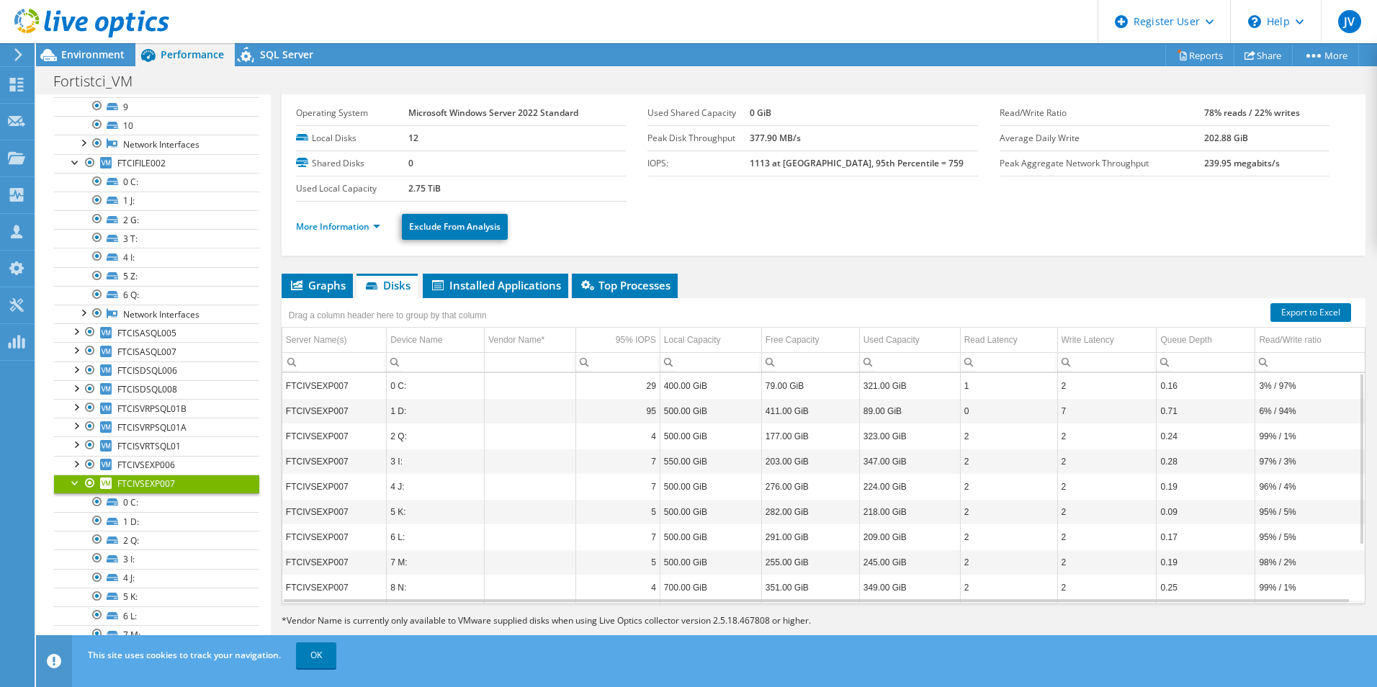
scroll to position [78, 0]
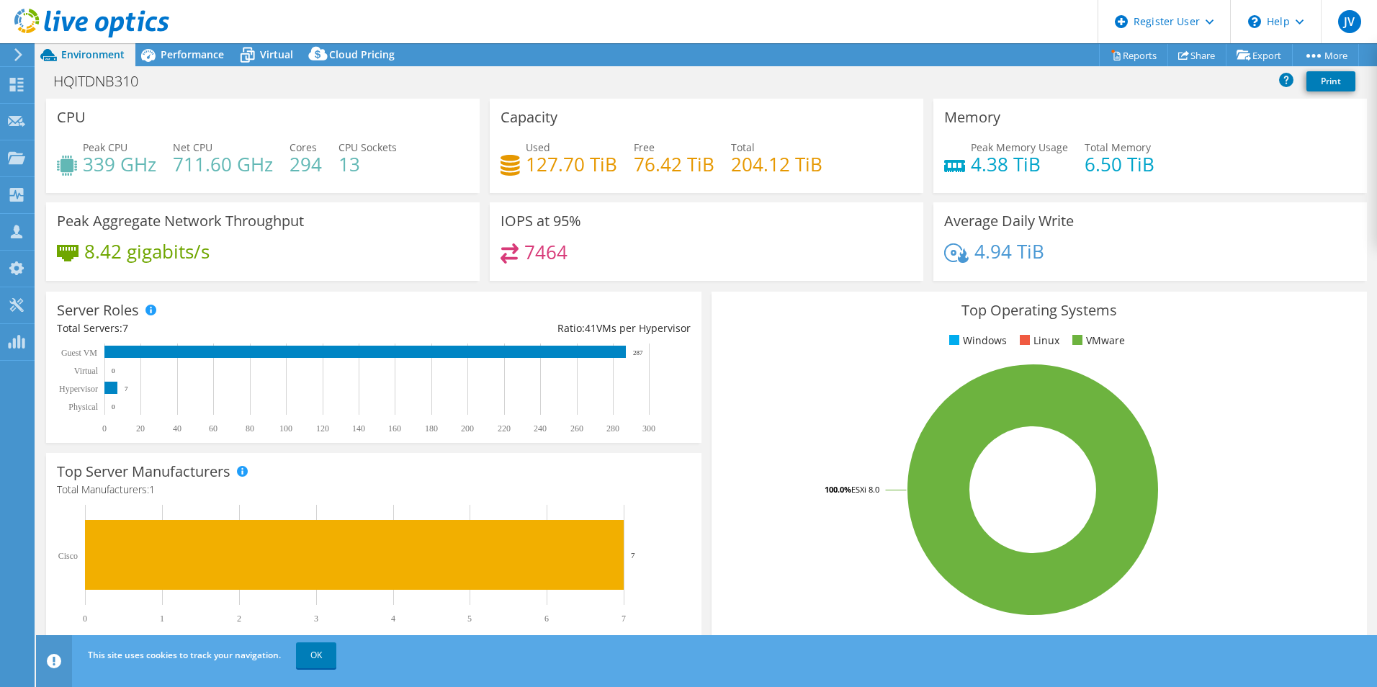
select select "USD"
click at [714, 331] on div "Top Operating Systems Windows Linux VMware 100.0% ESXi 8.0" at bounding box center [1038, 464] width 655 height 345
click at [194, 58] on span "Performance" at bounding box center [192, 55] width 63 height 14
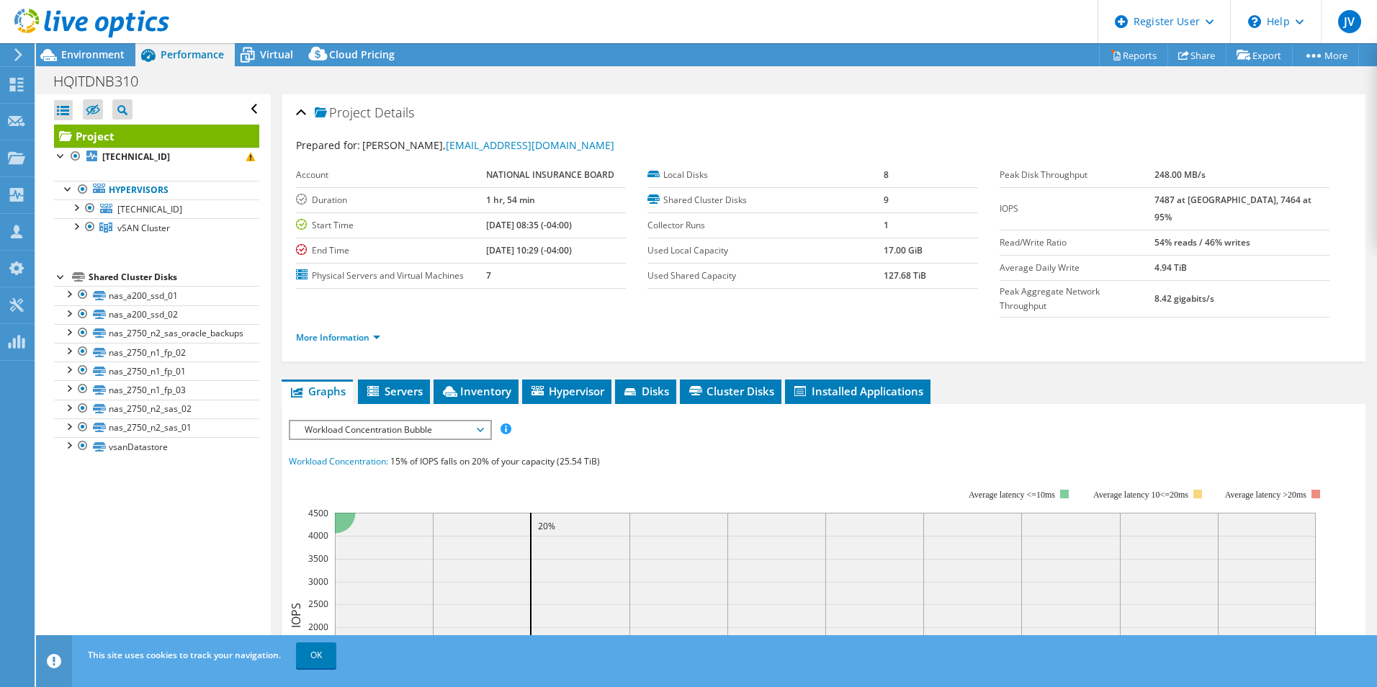
click at [336, 421] on span "Workload Concentration Bubble" at bounding box center [389, 429] width 185 height 17
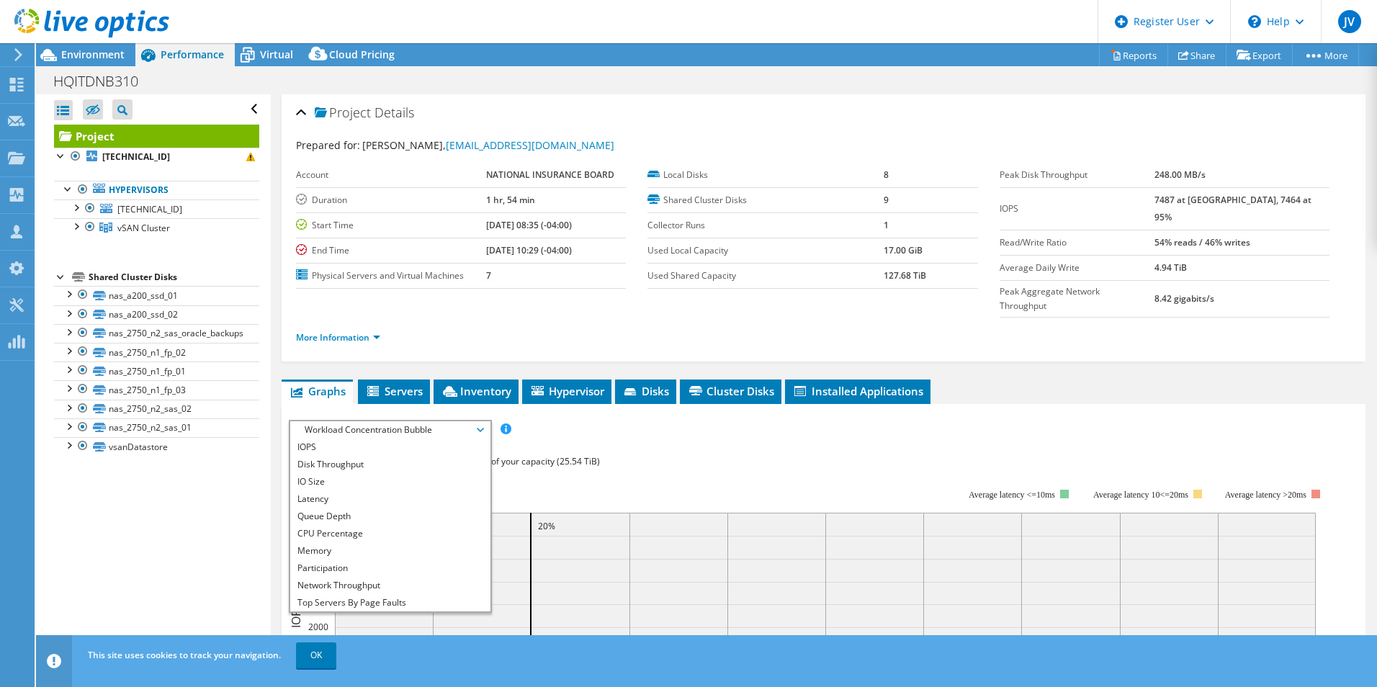
click at [337, 421] on span "Workload Concentration Bubble" at bounding box center [389, 429] width 185 height 17
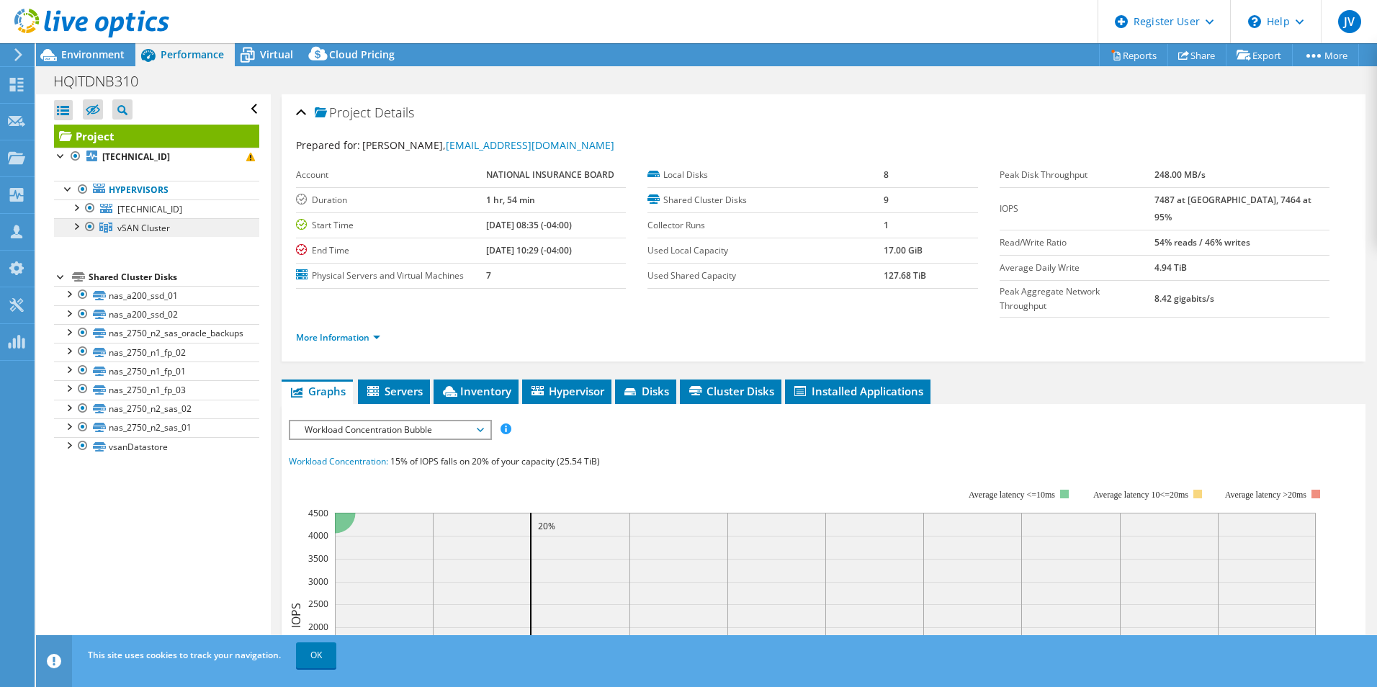
click at [176, 230] on link "vSAN Cluster" at bounding box center [156, 227] width 205 height 19
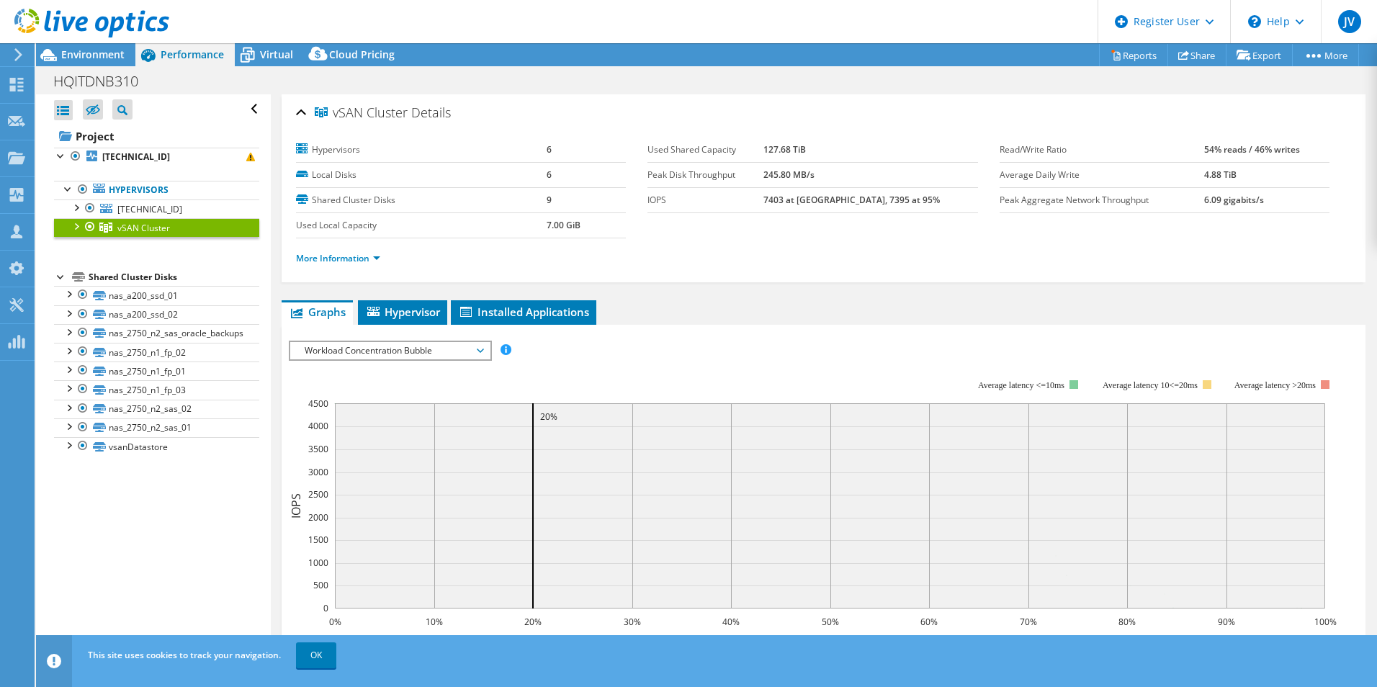
click at [378, 398] on div at bounding box center [823, 592] width 1069 height 503
click at [368, 351] on span "Workload Concentration Bubble" at bounding box center [389, 350] width 185 height 17
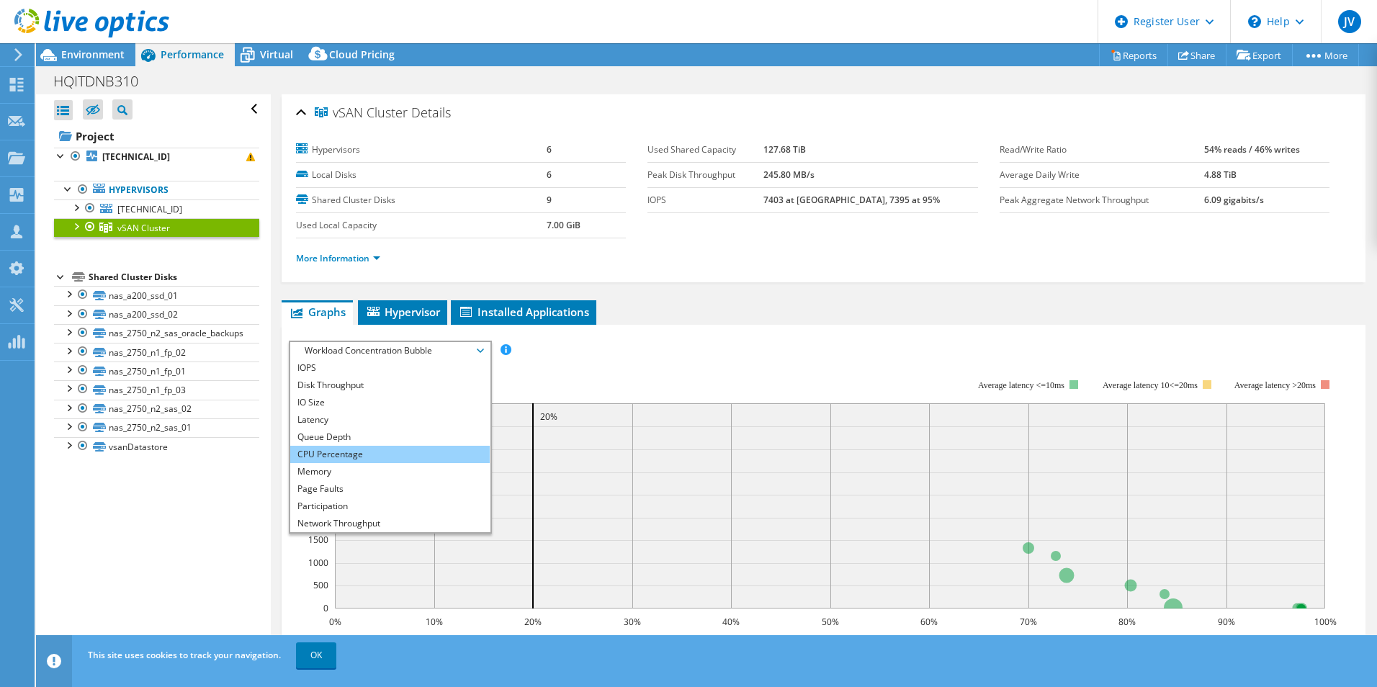
click at [369, 459] on li "CPU Percentage" at bounding box center [389, 454] width 199 height 17
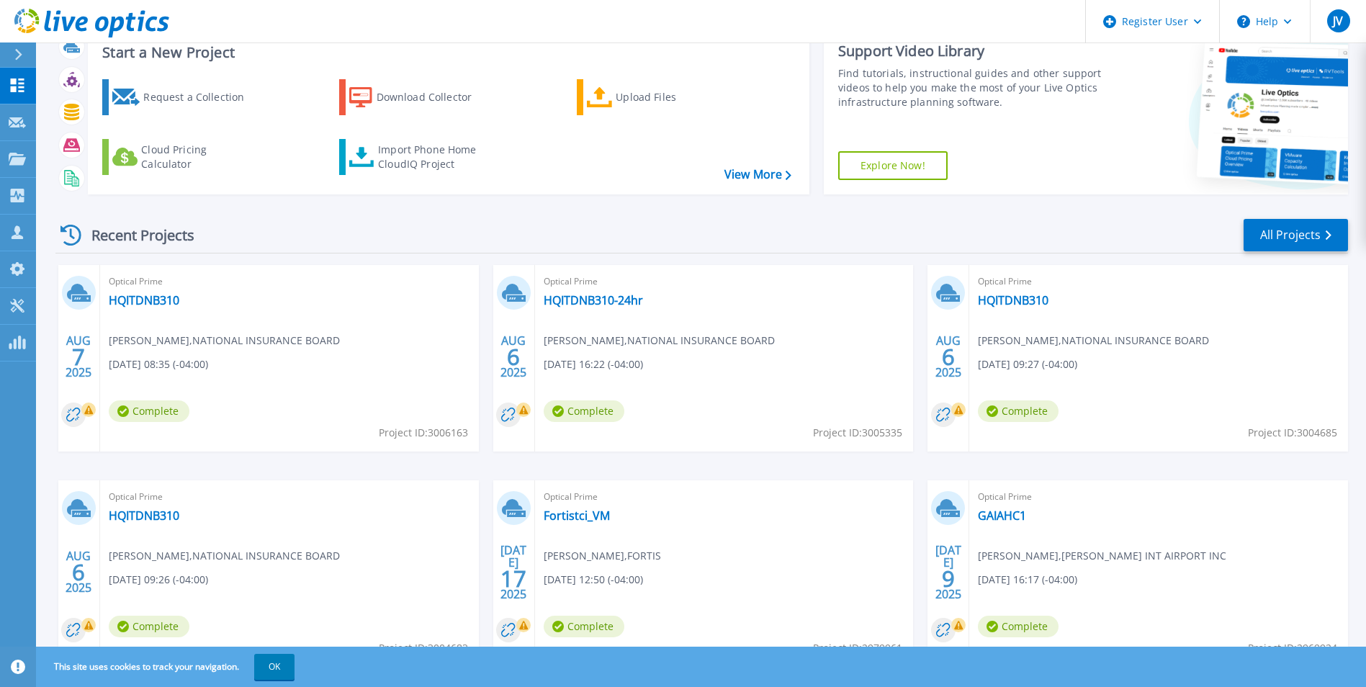
scroll to position [72, 0]
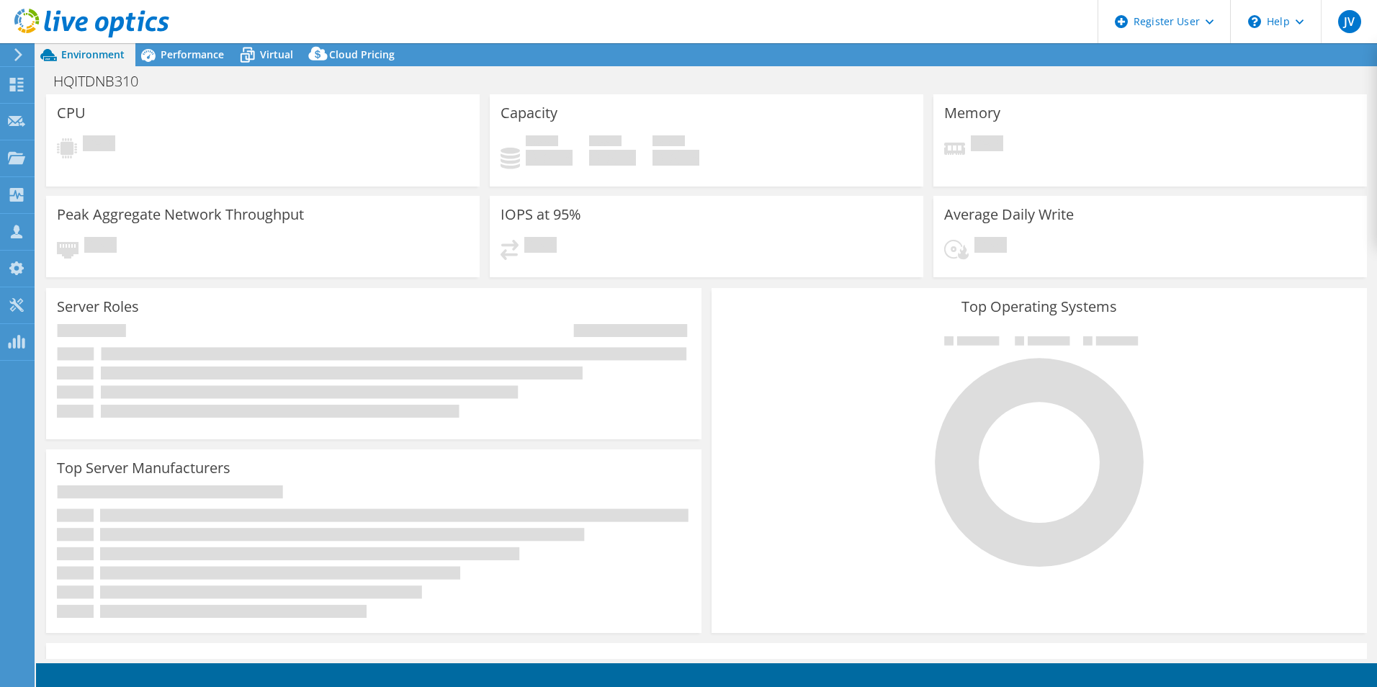
select select "USD"
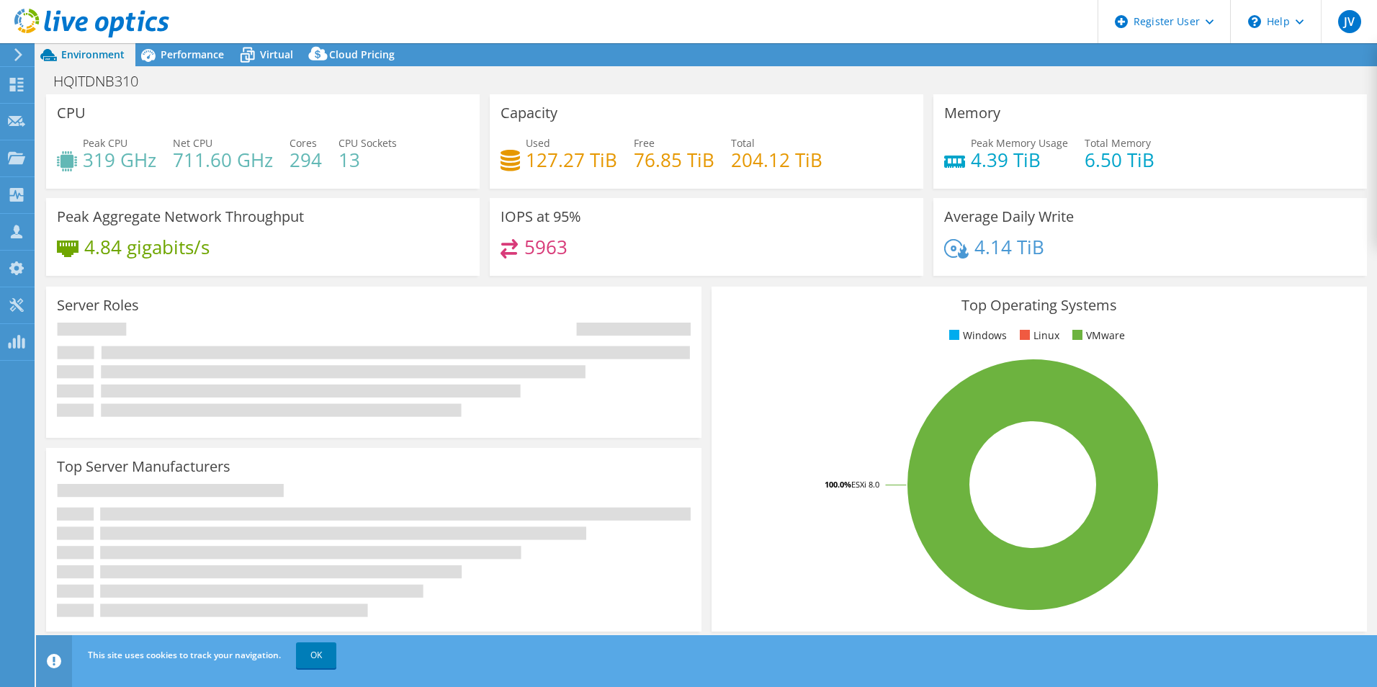
select select "[GEOGRAPHIC_DATA]"
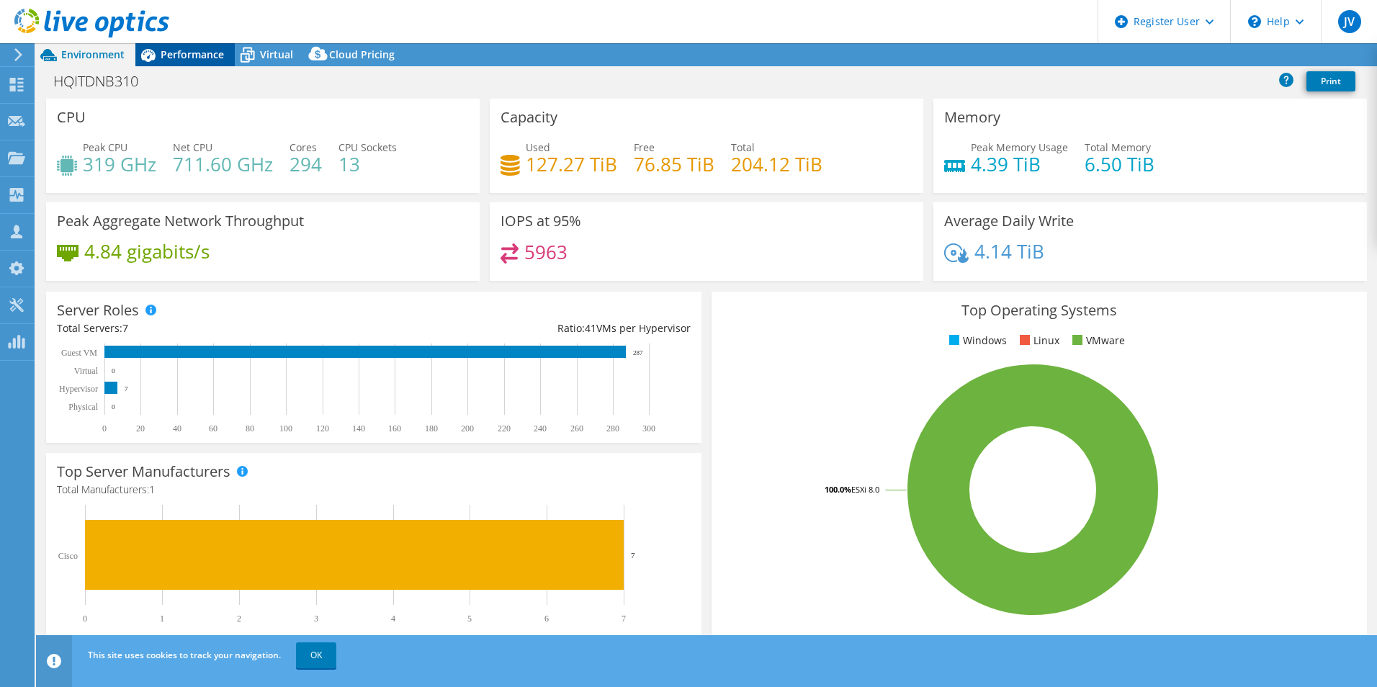
click at [195, 58] on span "Performance" at bounding box center [192, 55] width 63 height 14
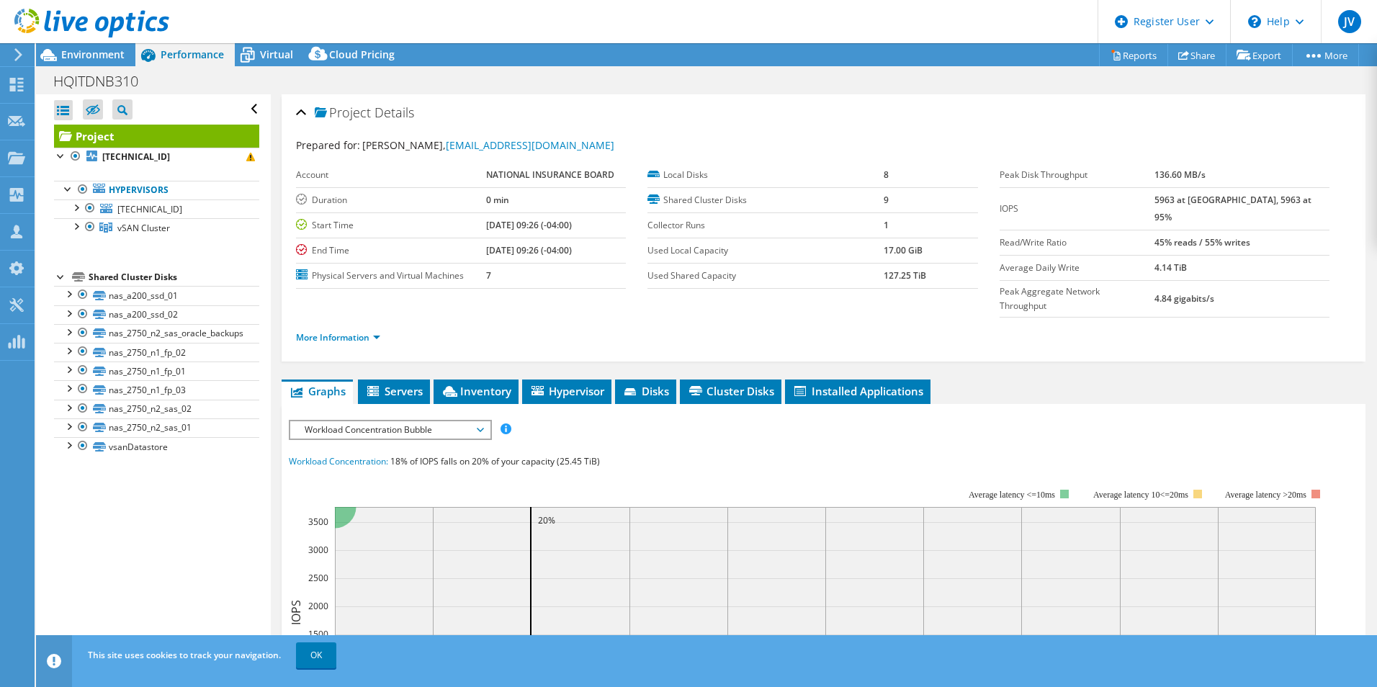
click at [379, 421] on span "Workload Concentration Bubble" at bounding box center [389, 429] width 185 height 17
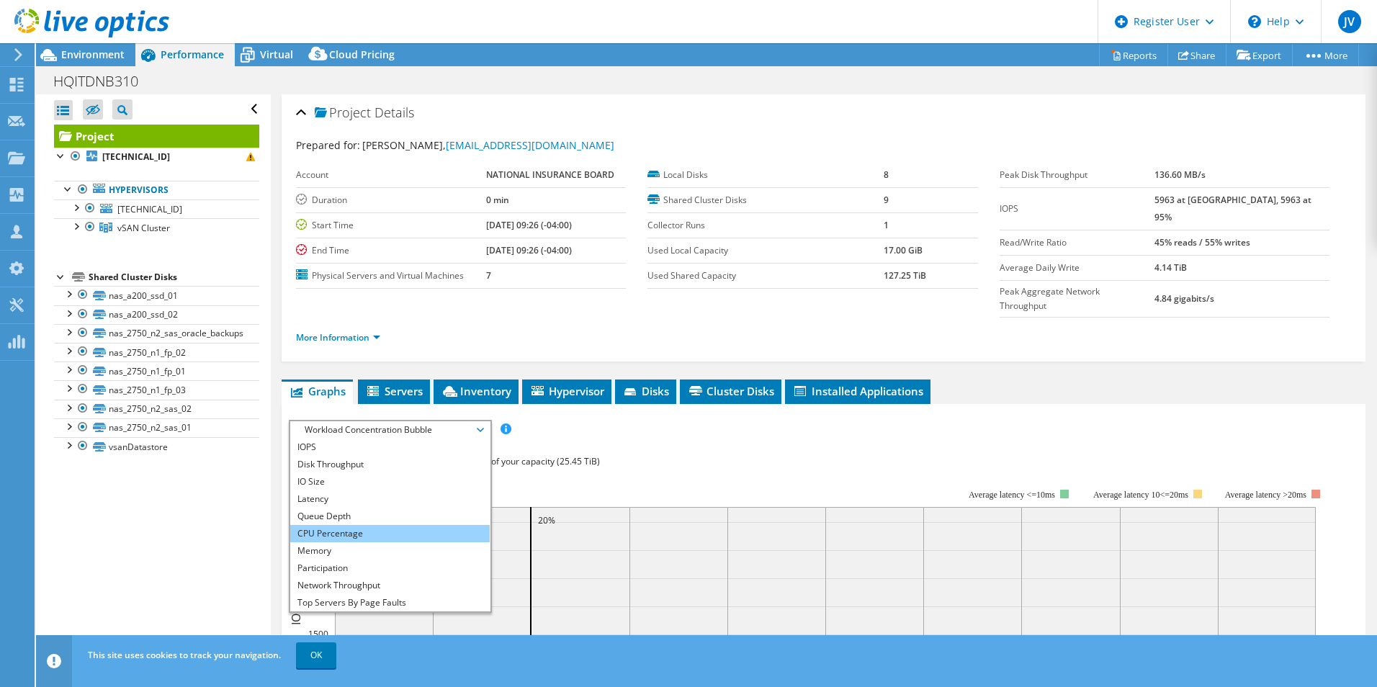
click at [364, 525] on li "CPU Percentage" at bounding box center [389, 533] width 199 height 17
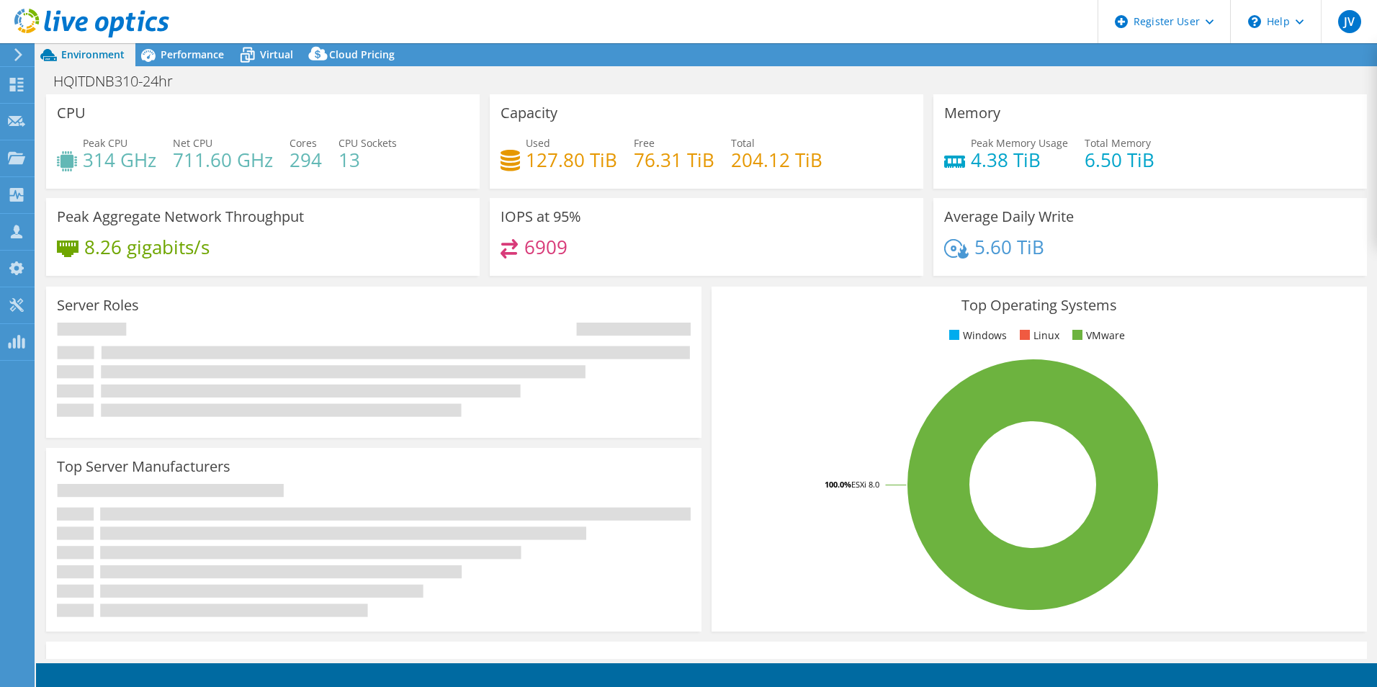
select select "USD"
